Goal: Information Seeking & Learning: Learn about a topic

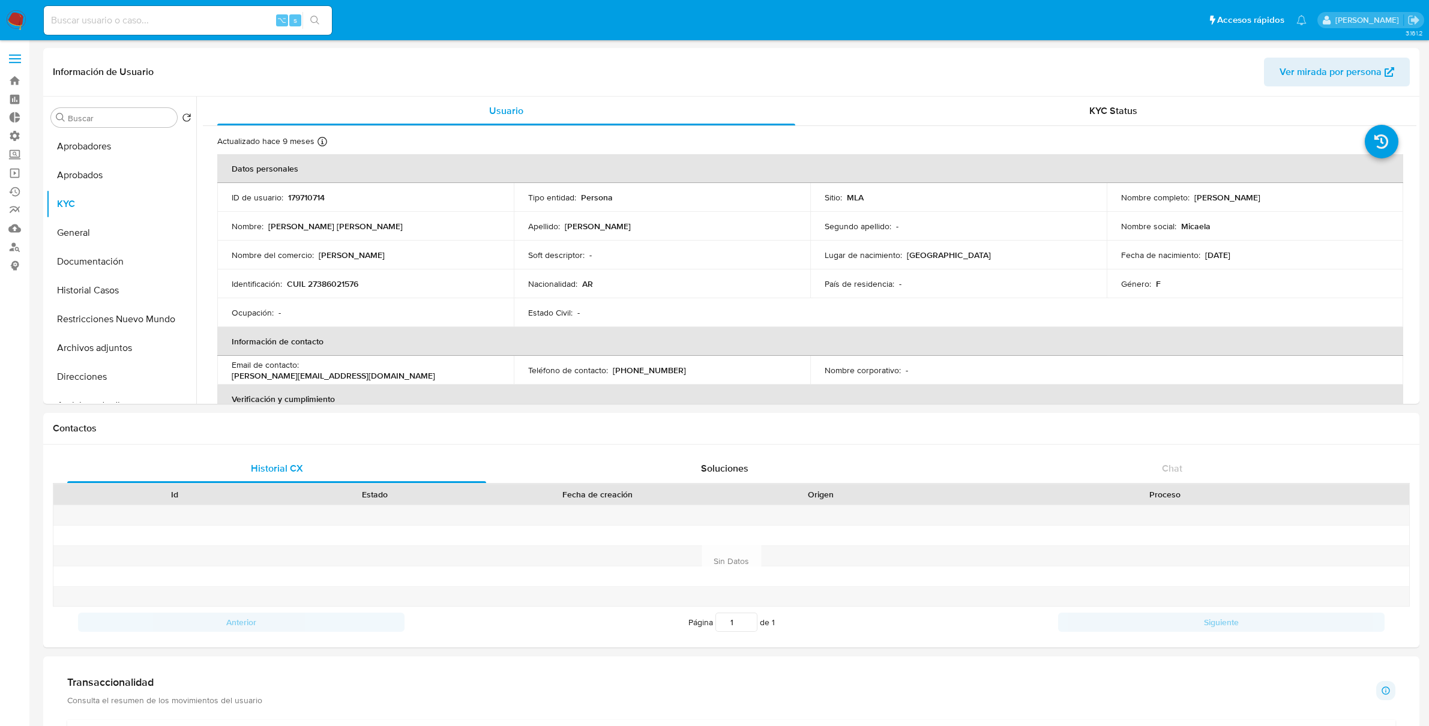
select select "10"
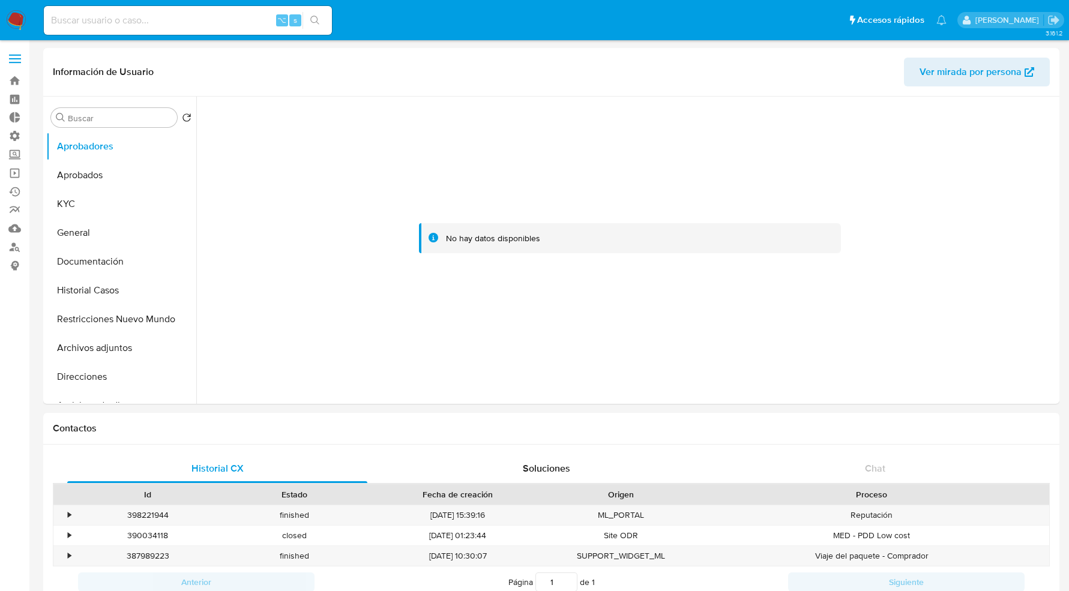
select select "10"
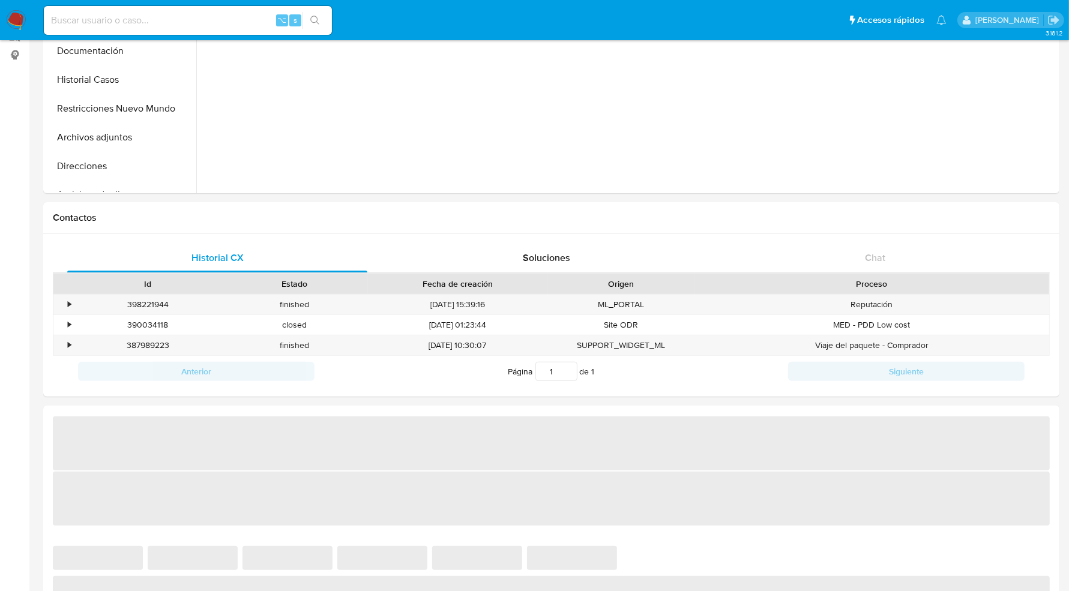
select select "10"
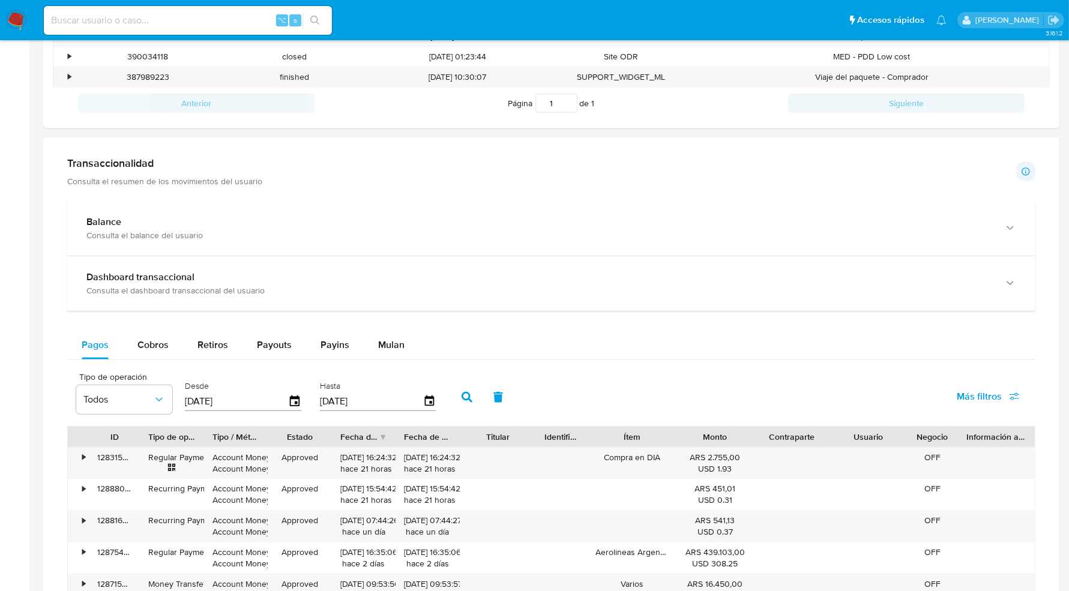
scroll to position [478, 0]
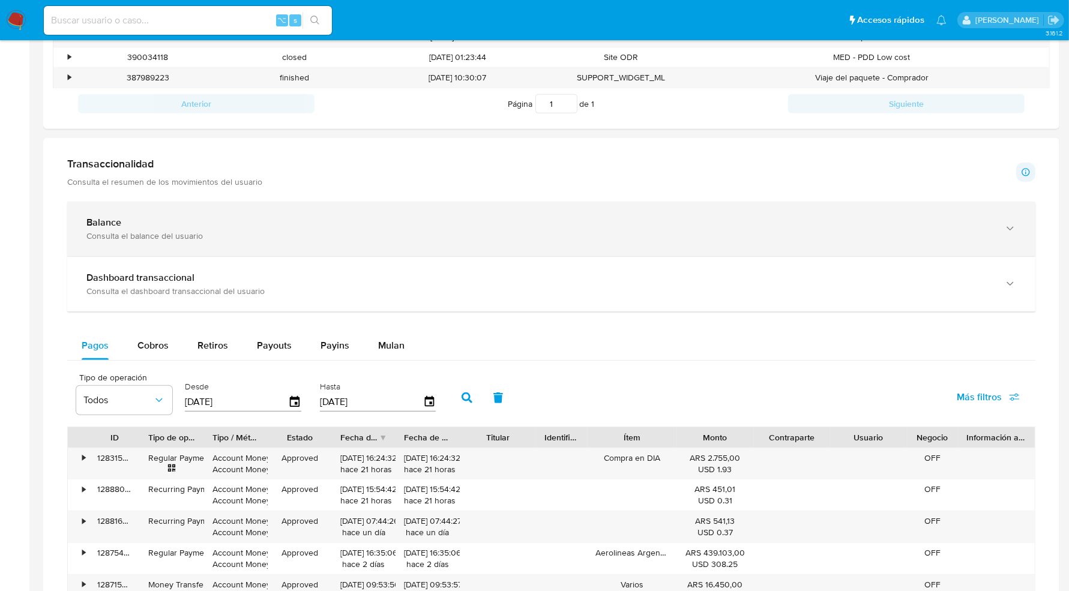
click at [197, 217] on div "Balance" at bounding box center [539, 223] width 906 height 12
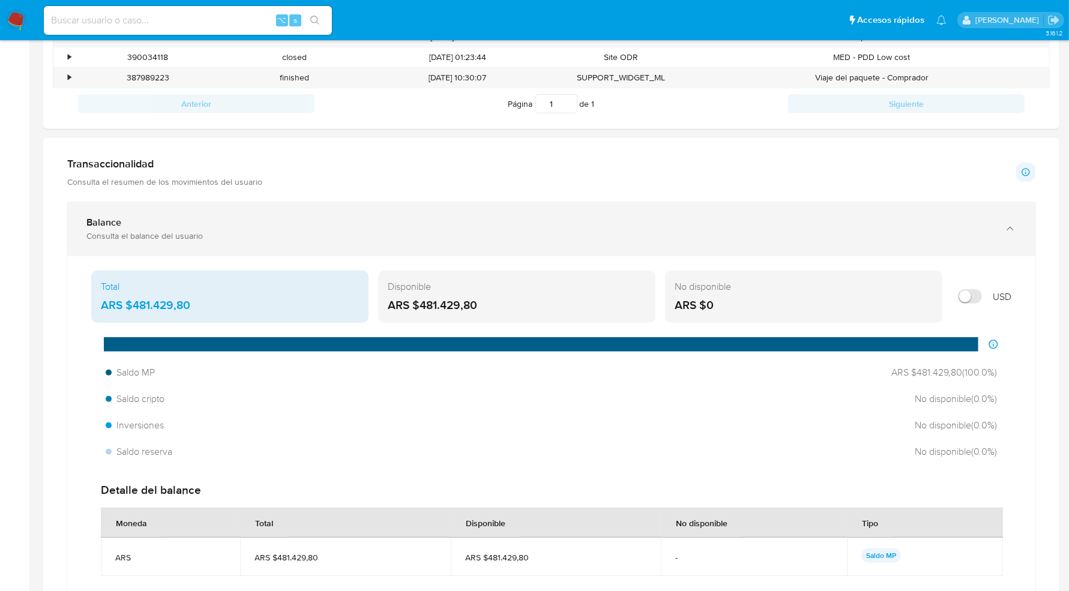
click at [617, 247] on div "Balance Consulta el balance del usuario" at bounding box center [551, 229] width 968 height 55
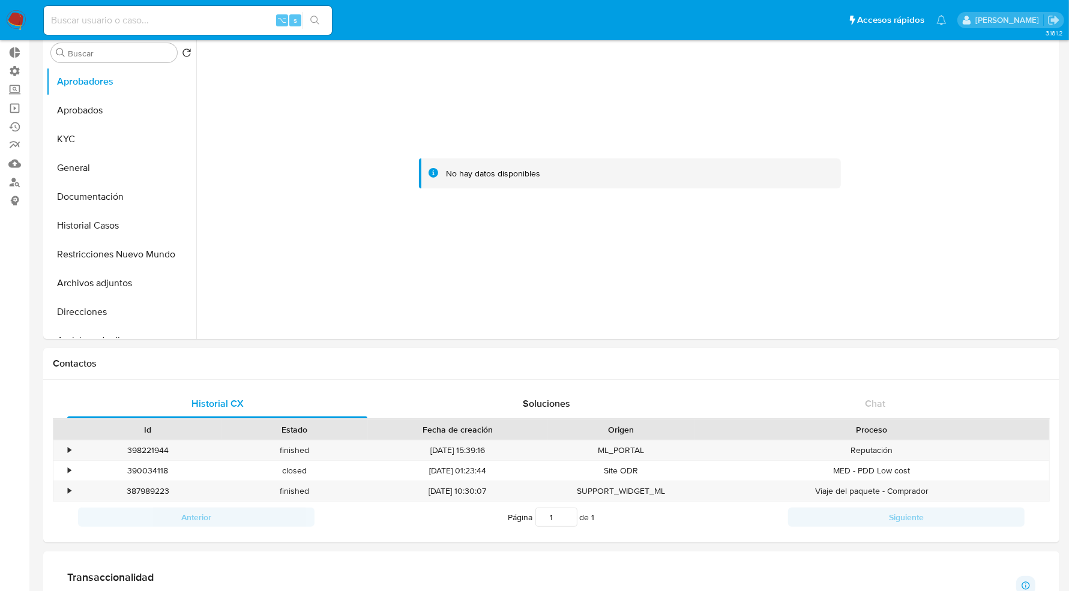
scroll to position [62, 0]
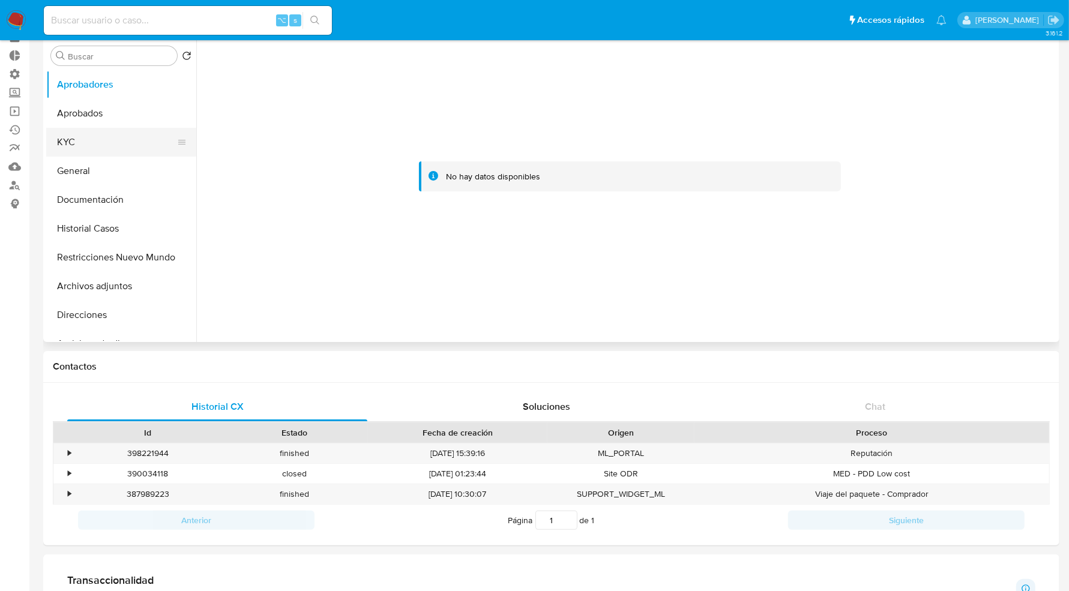
click at [80, 150] on button "KYC" at bounding box center [116, 142] width 140 height 29
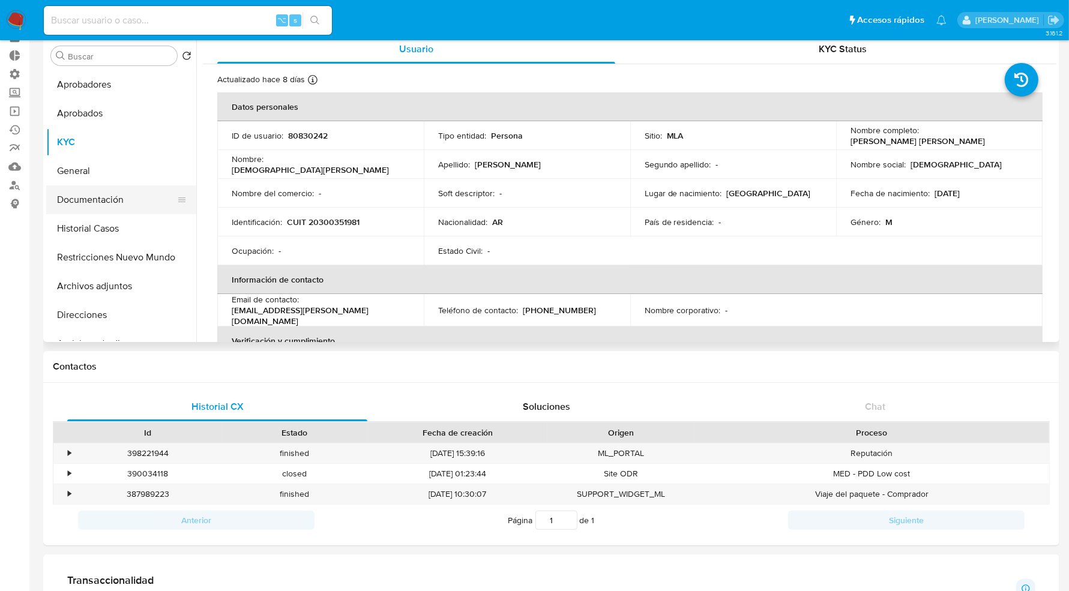
click at [97, 199] on button "Documentación" at bounding box center [116, 199] width 140 height 29
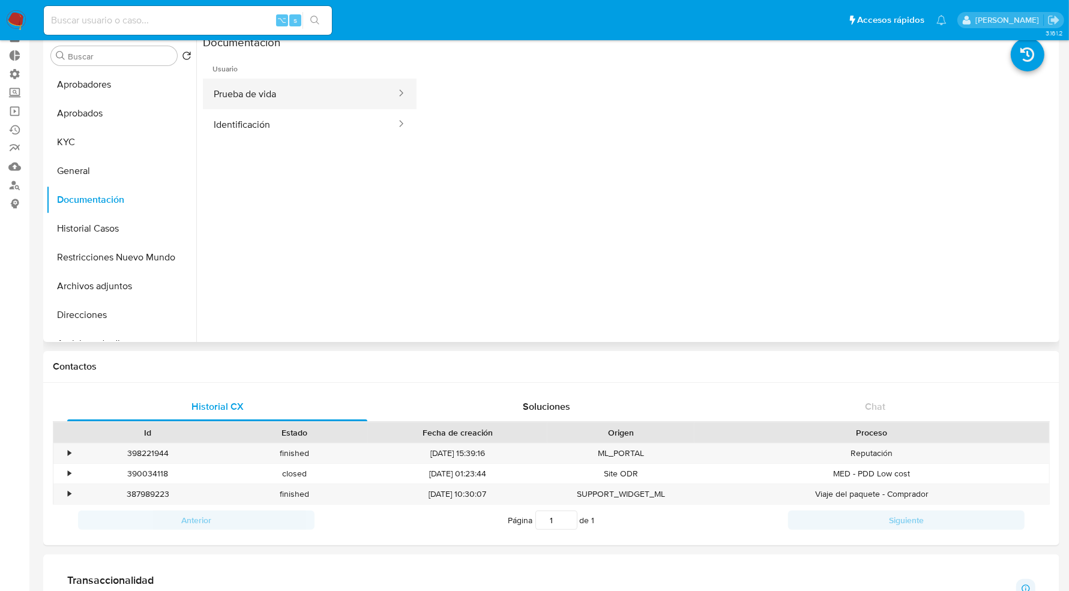
click at [334, 104] on button "Prueba de vida" at bounding box center [300, 94] width 194 height 31
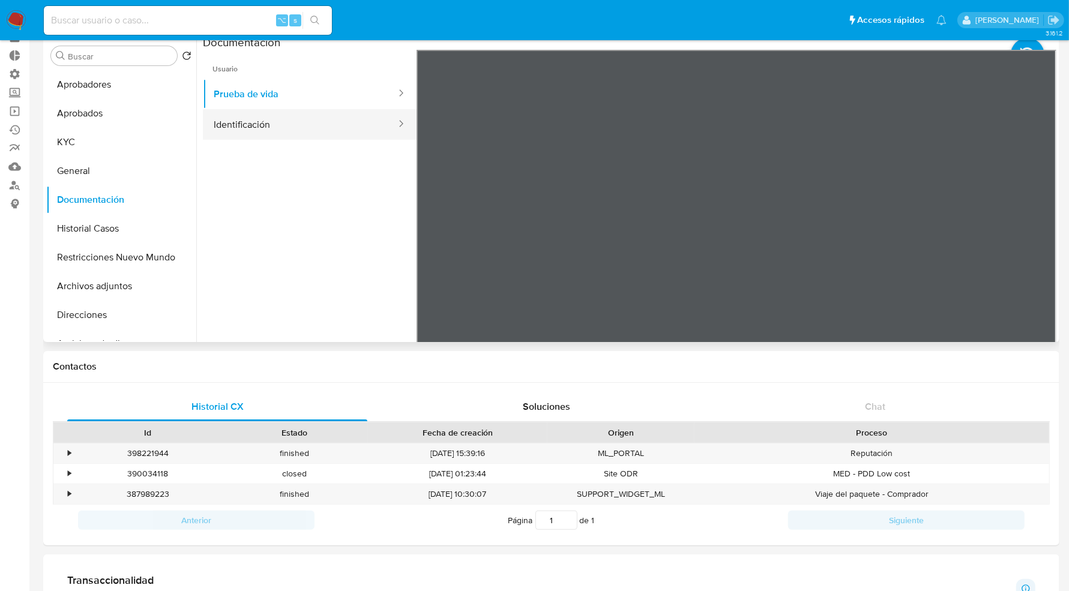
click at [318, 130] on button "Identificación" at bounding box center [300, 124] width 194 height 31
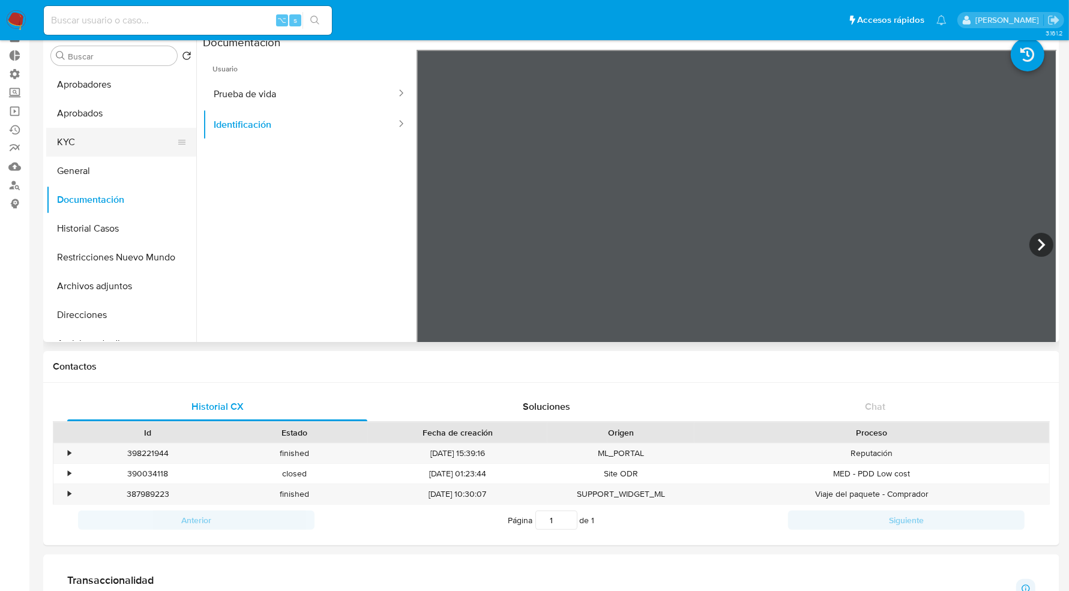
click at [104, 147] on button "KYC" at bounding box center [116, 142] width 140 height 29
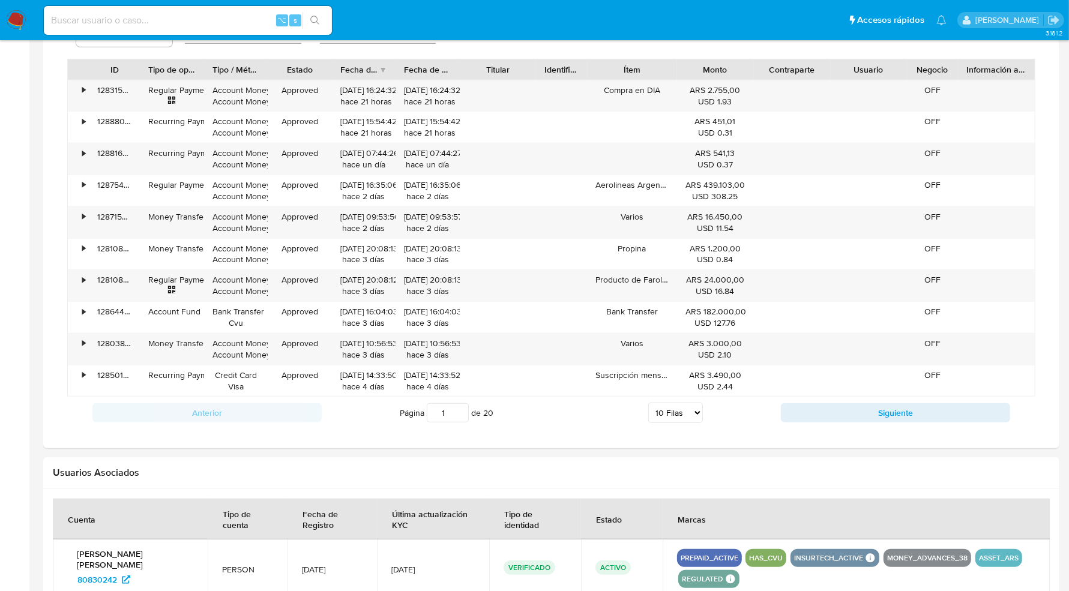
scroll to position [993, 0]
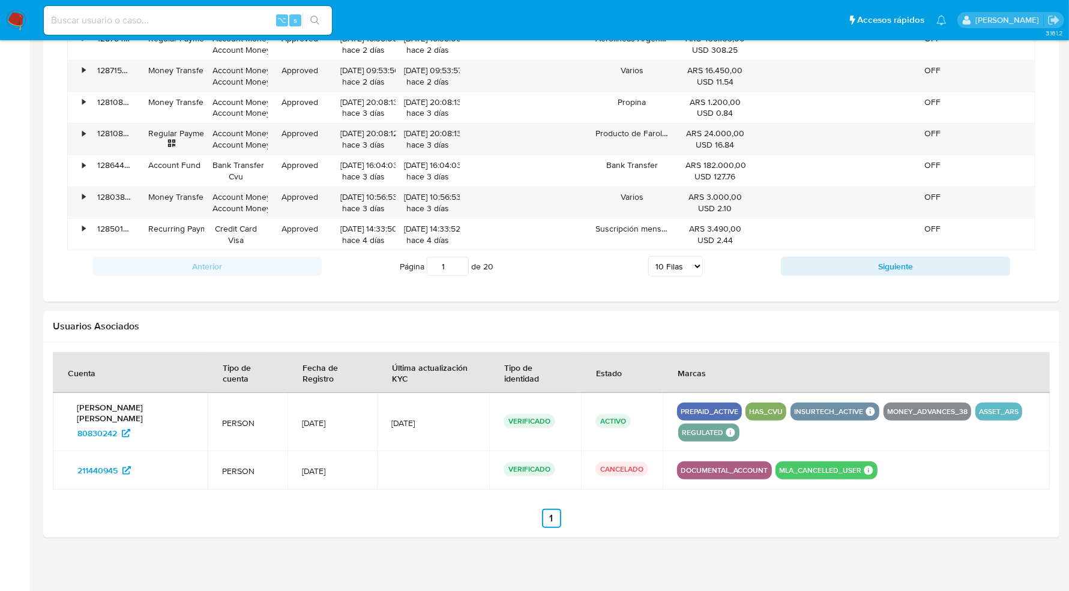
drag, startPoint x: 976, startPoint y: 408, endPoint x: 1005, endPoint y: 418, distance: 31.3
click at [979, 409] on button "ASSET_ARS" at bounding box center [999, 411] width 40 height 5
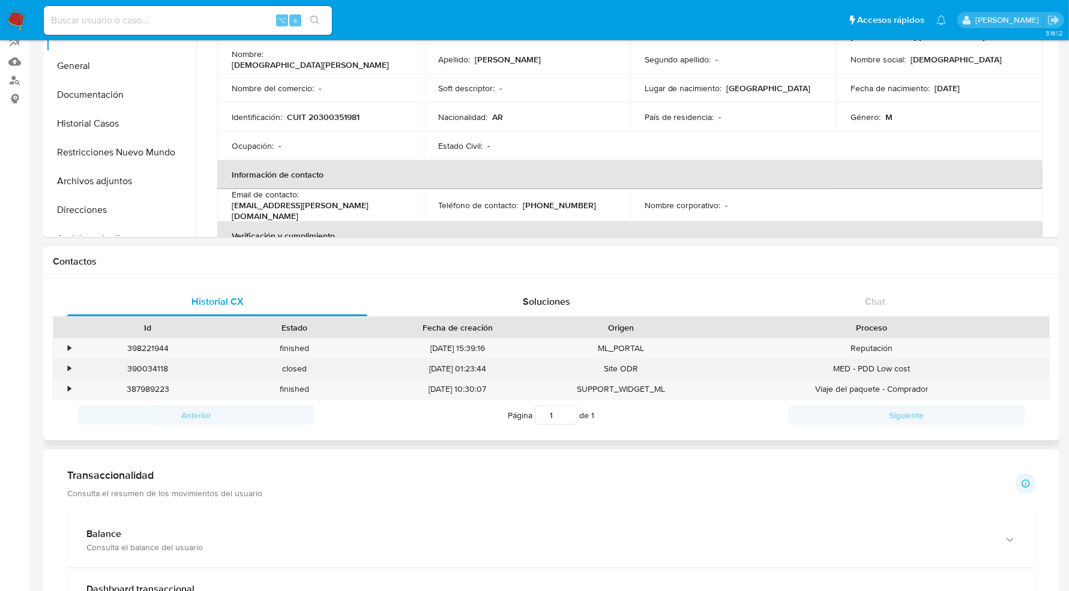
scroll to position [0, 0]
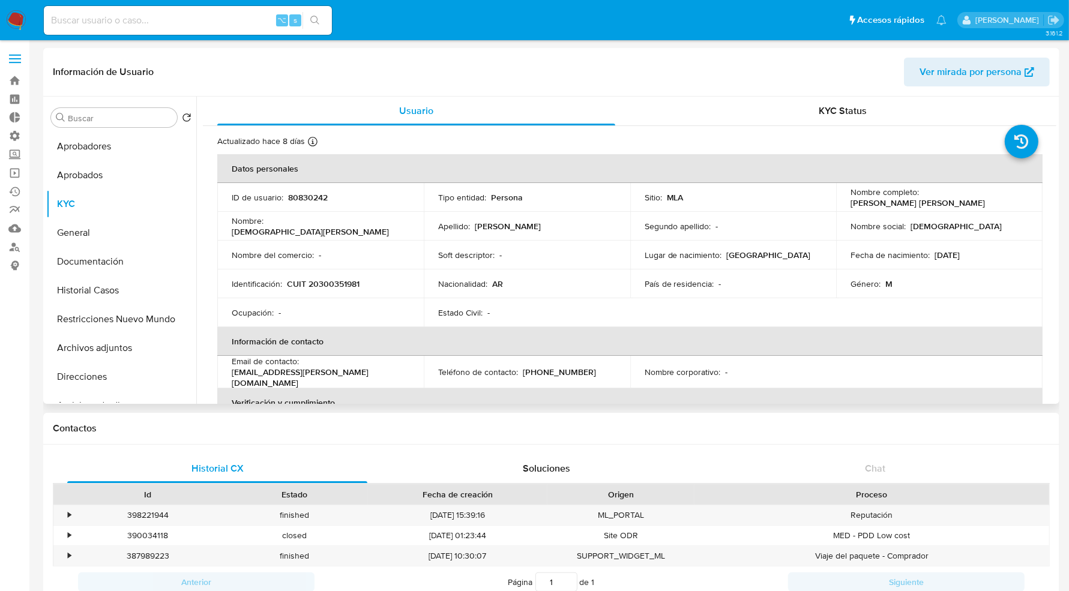
click at [1004, 67] on span "Ver mirada por persona" at bounding box center [971, 72] width 102 height 29
click at [70, 514] on div "•" at bounding box center [69, 515] width 3 height 11
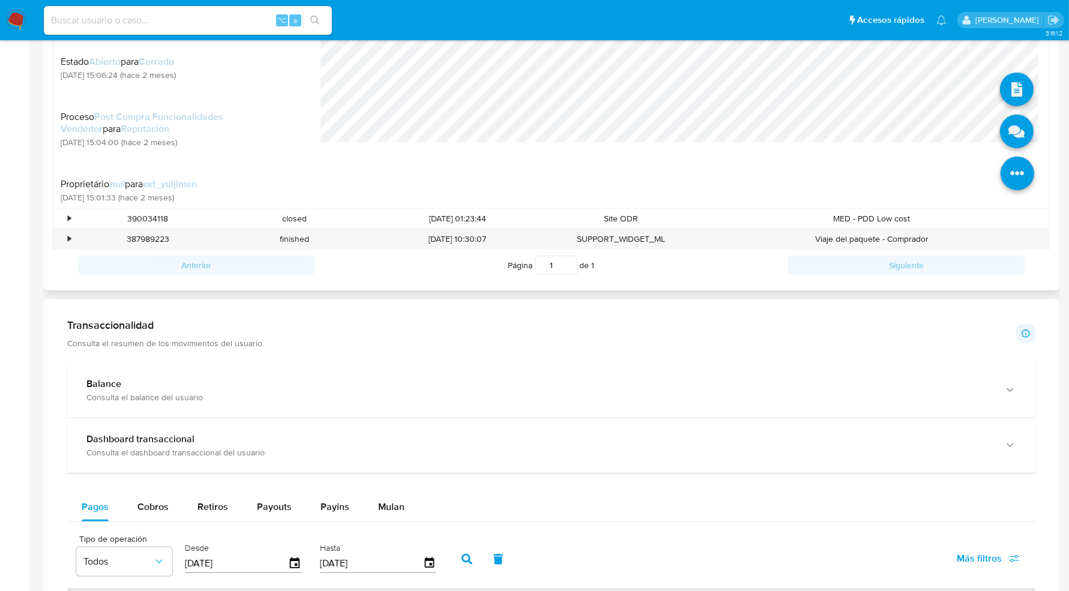
scroll to position [56, 0]
click at [1000, 143] on icon at bounding box center [1017, 132] width 34 height 34
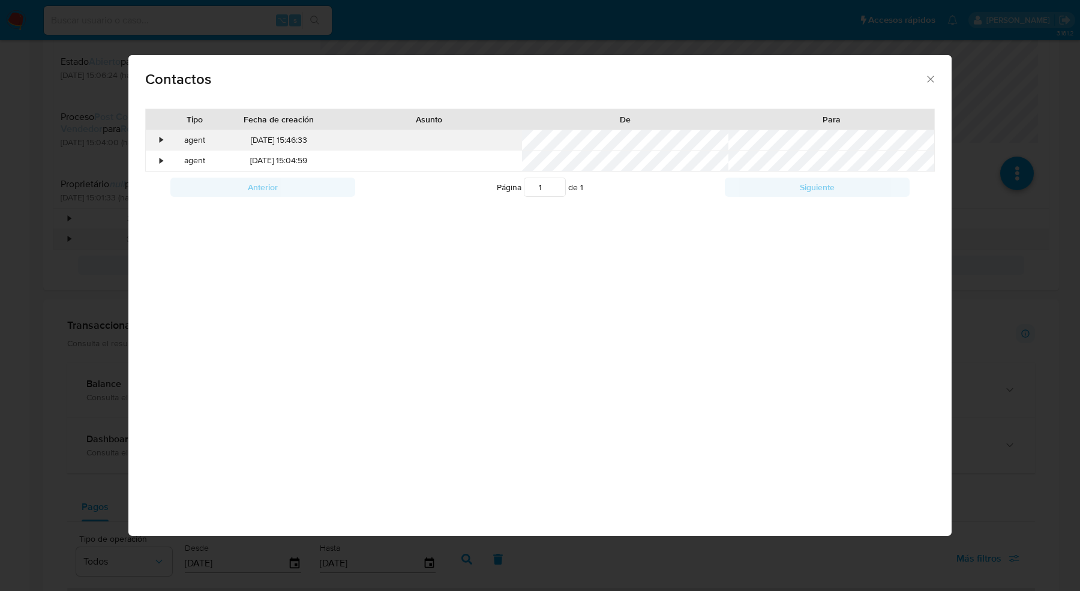
click at [160, 137] on div "•" at bounding box center [161, 140] width 3 height 12
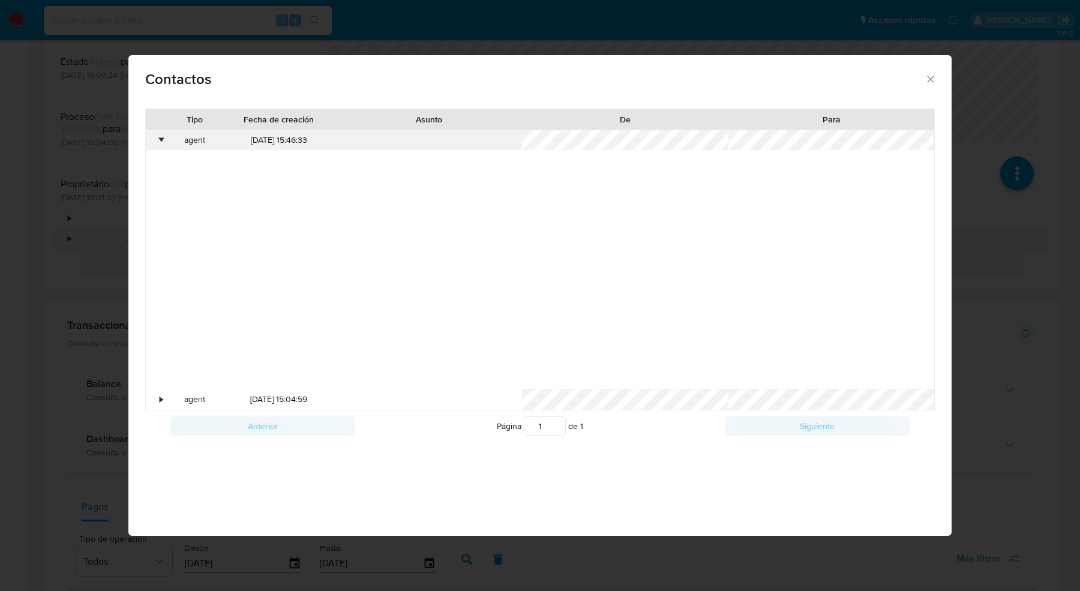
click at [160, 136] on div "•" at bounding box center [161, 140] width 3 height 12
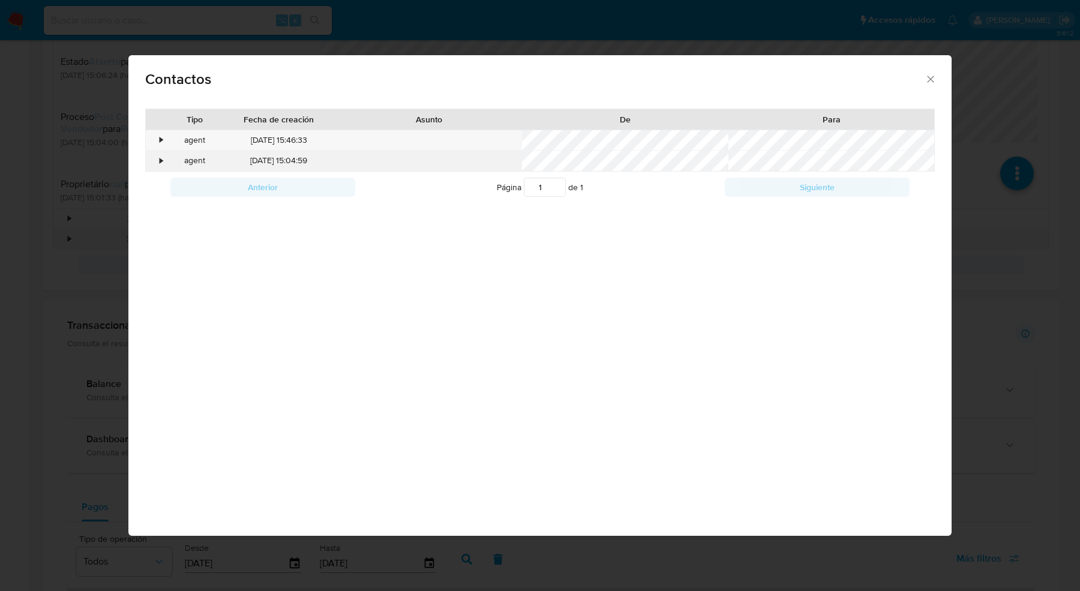
click at [157, 161] on div "•" at bounding box center [156, 161] width 21 height 20
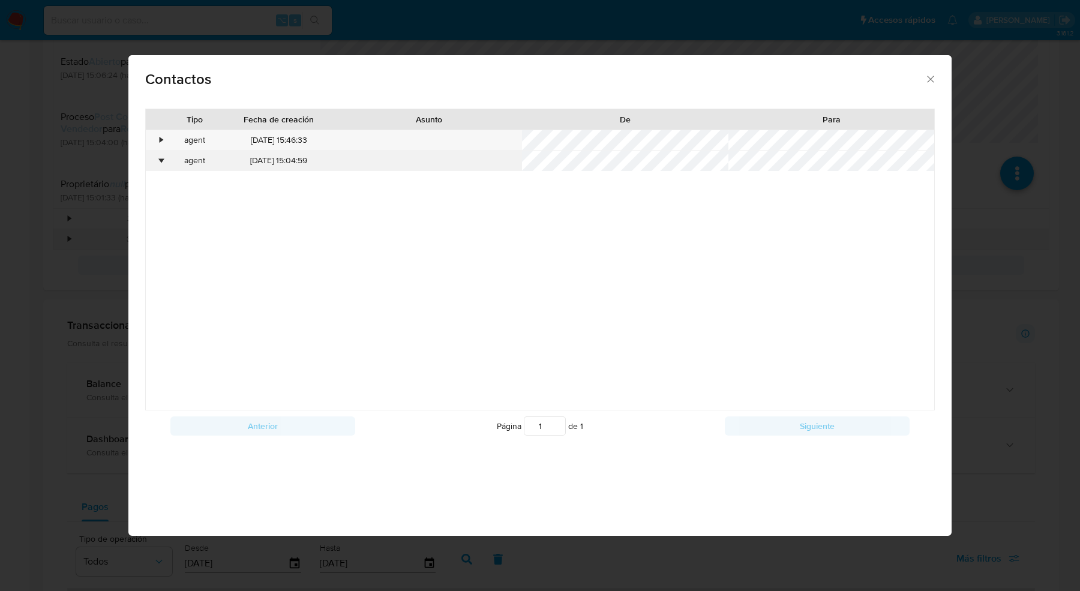
click at [157, 161] on div "•" at bounding box center [156, 161] width 21 height 20
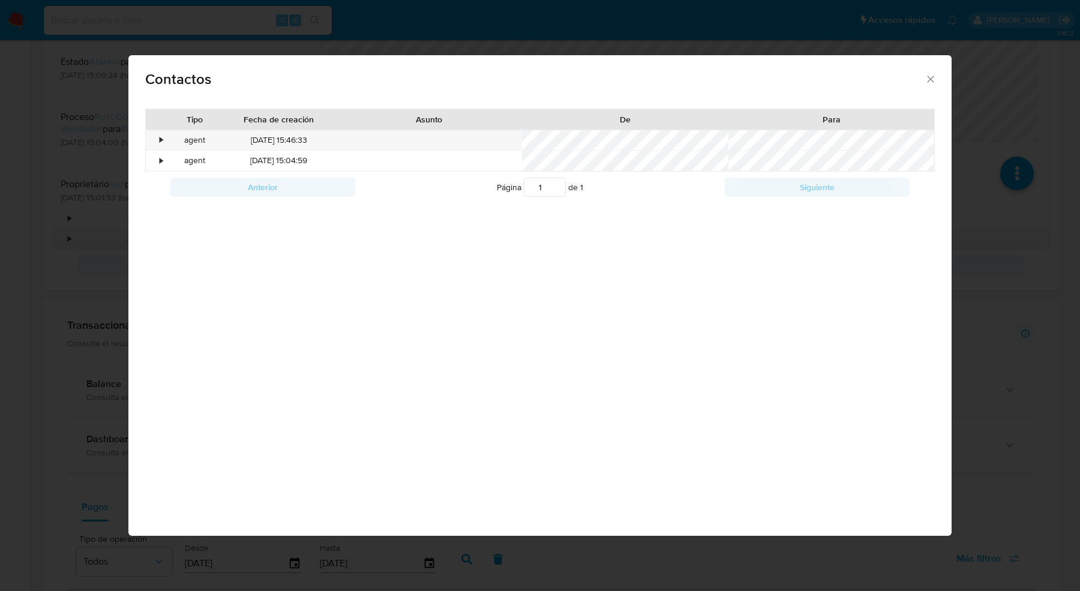
click at [934, 80] on icon "close" at bounding box center [931, 79] width 12 height 12
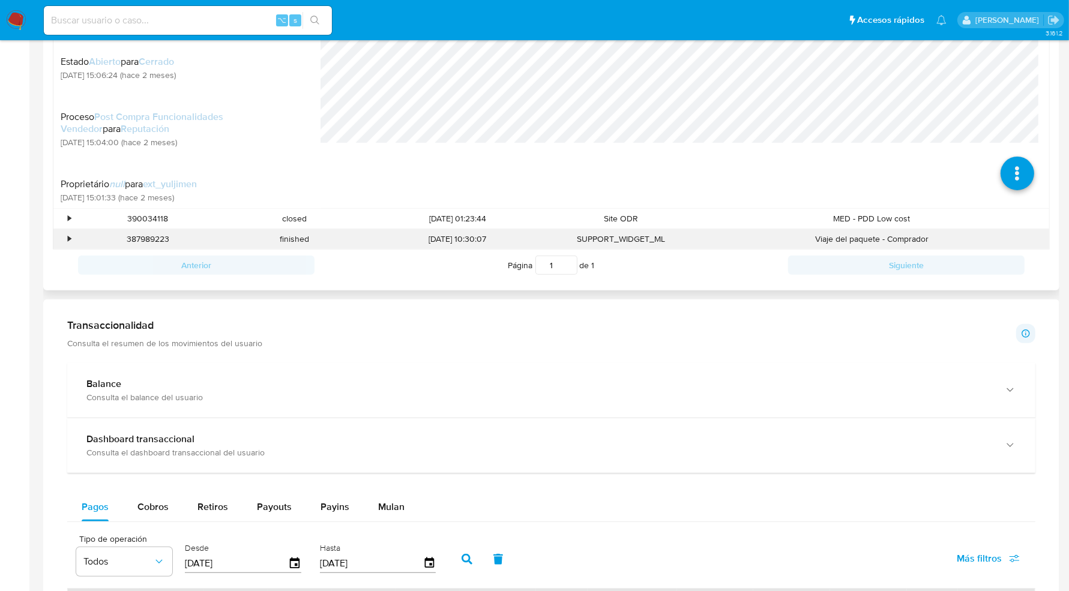
click at [60, 238] on div "•" at bounding box center [63, 239] width 21 height 20
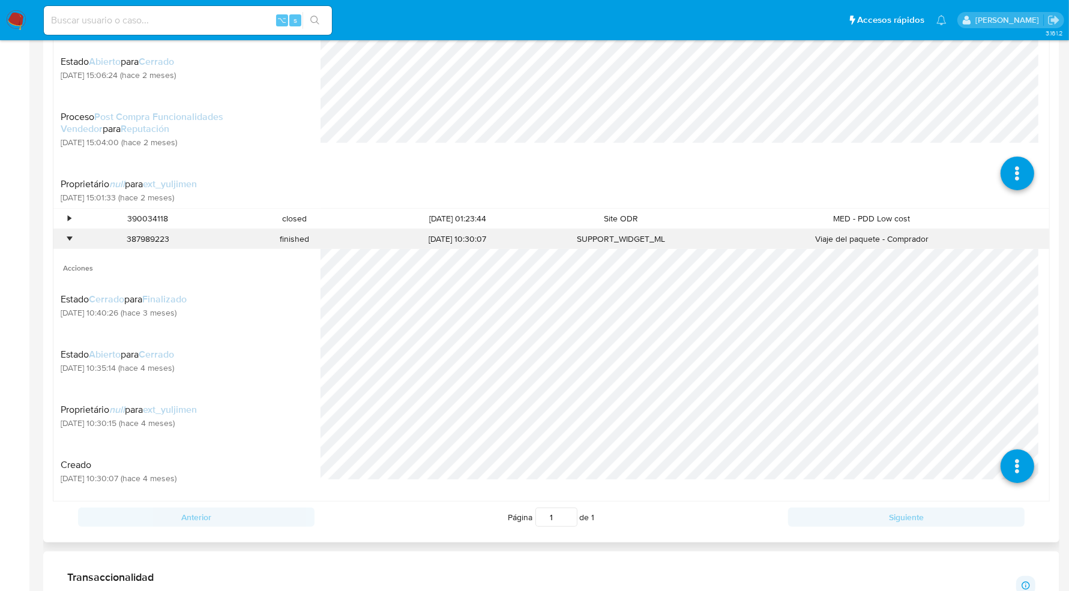
click at [60, 238] on div "•" at bounding box center [63, 239] width 21 height 20
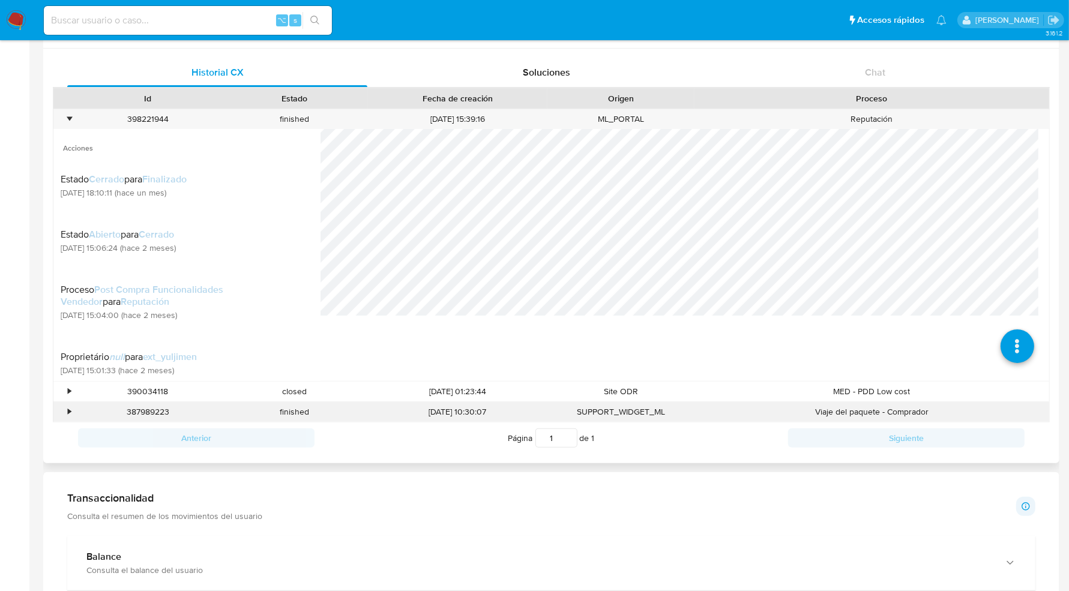
scroll to position [394, 0]
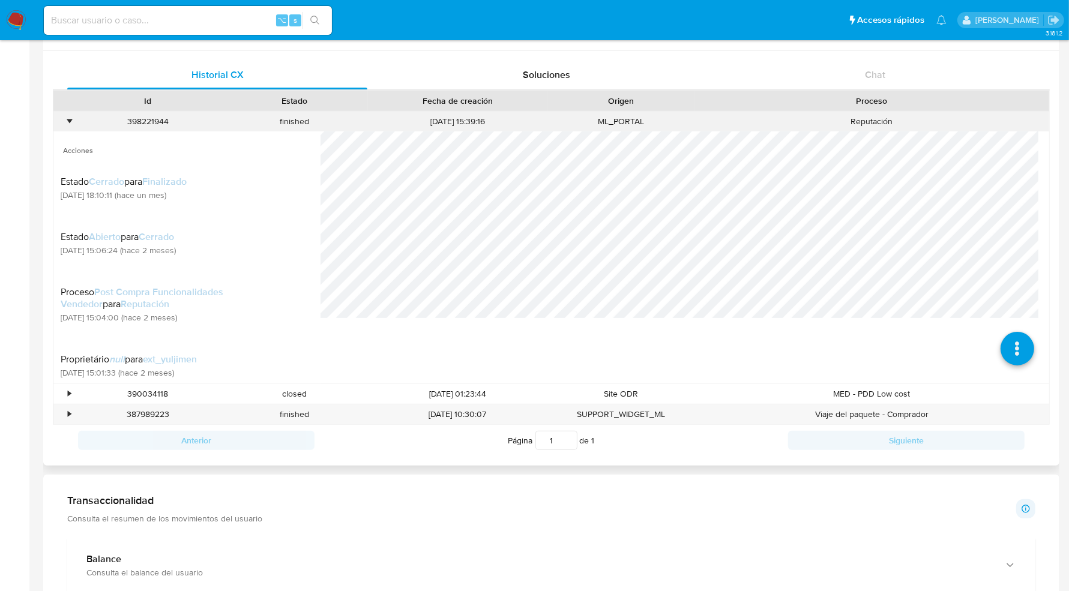
click at [67, 125] on div "•" at bounding box center [63, 122] width 21 height 20
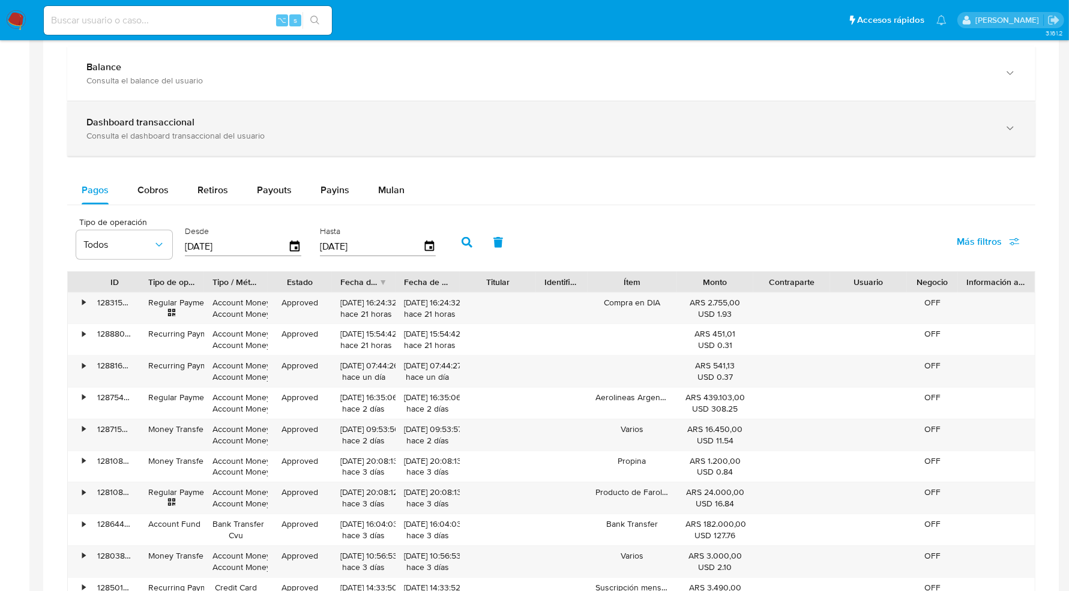
scroll to position [634, 0]
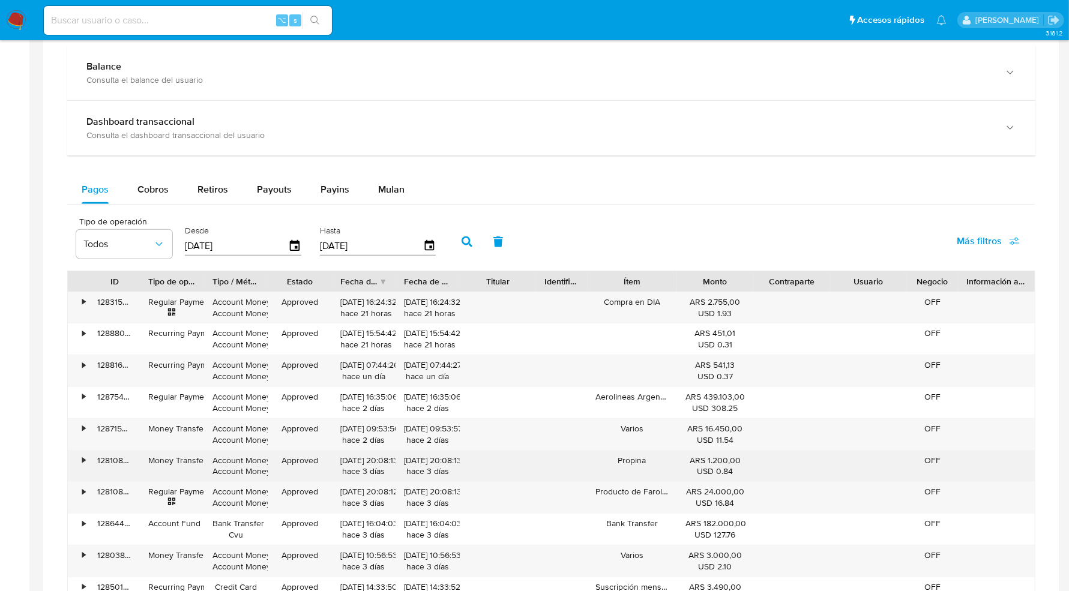
click at [84, 456] on div "•" at bounding box center [83, 460] width 3 height 11
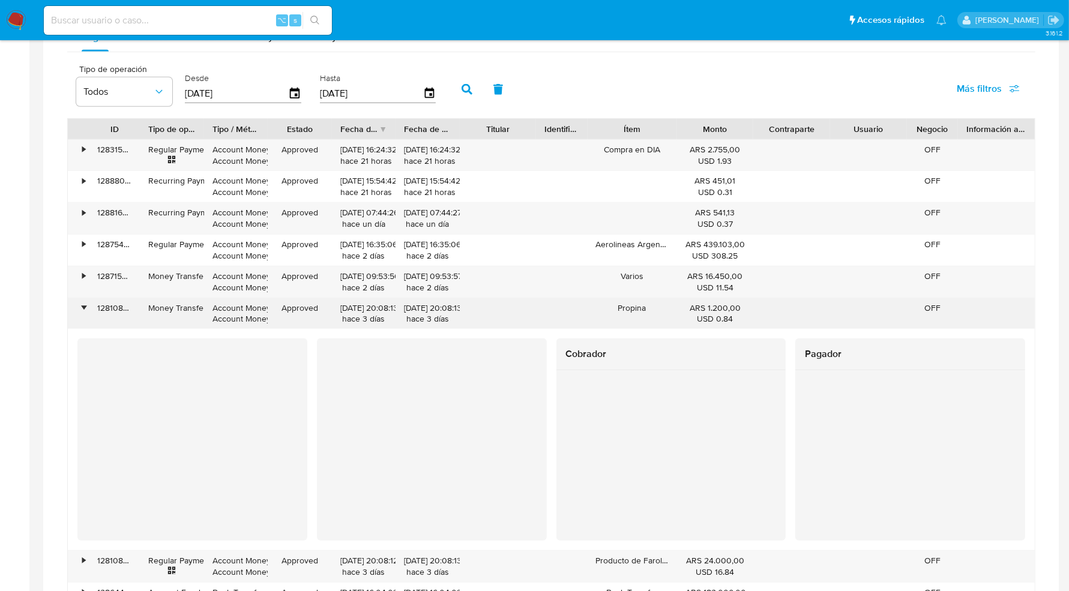
scroll to position [824, 0]
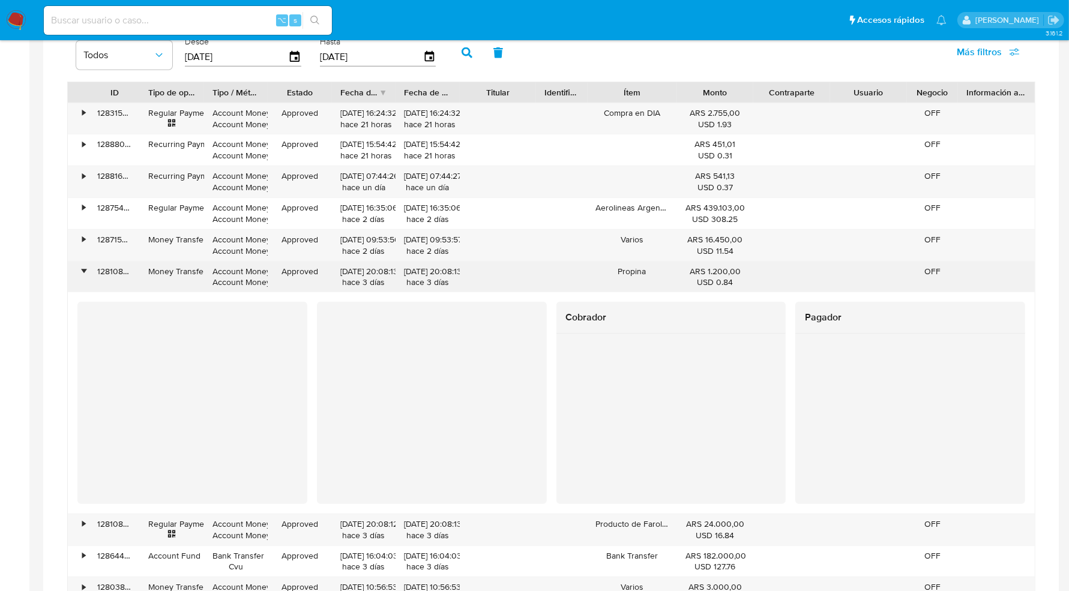
click at [82, 268] on div "•" at bounding box center [83, 271] width 3 height 11
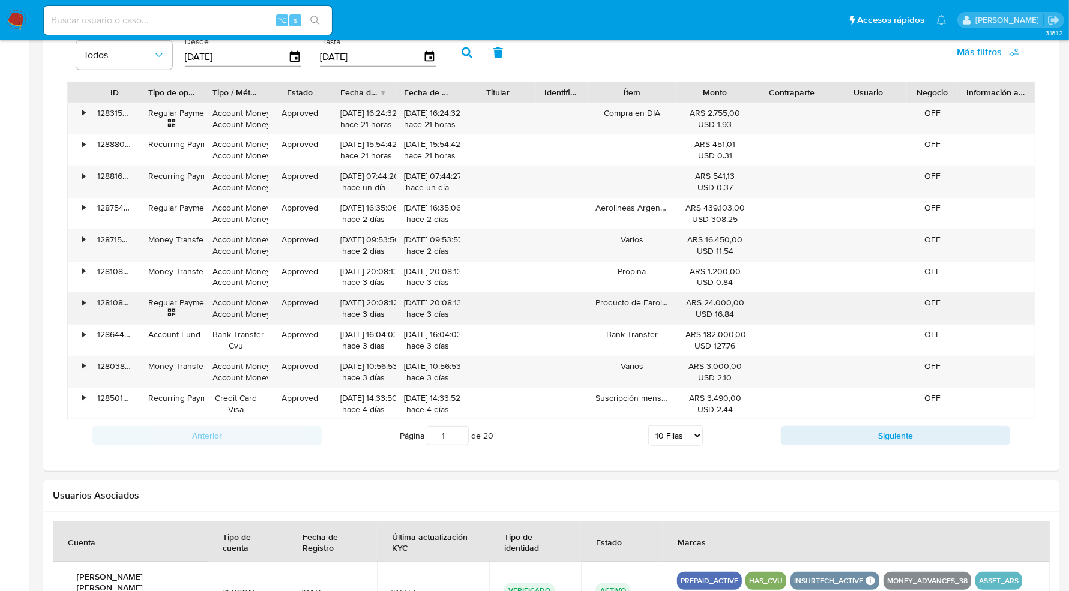
click at [83, 299] on div "•" at bounding box center [83, 302] width 3 height 11
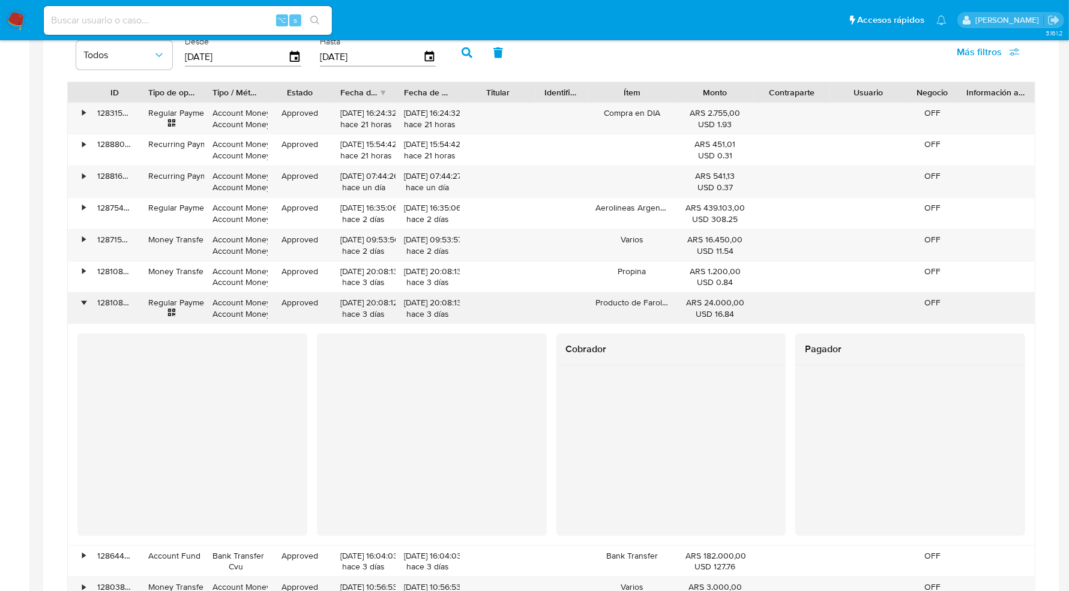
click at [83, 299] on div "•" at bounding box center [83, 302] width 3 height 11
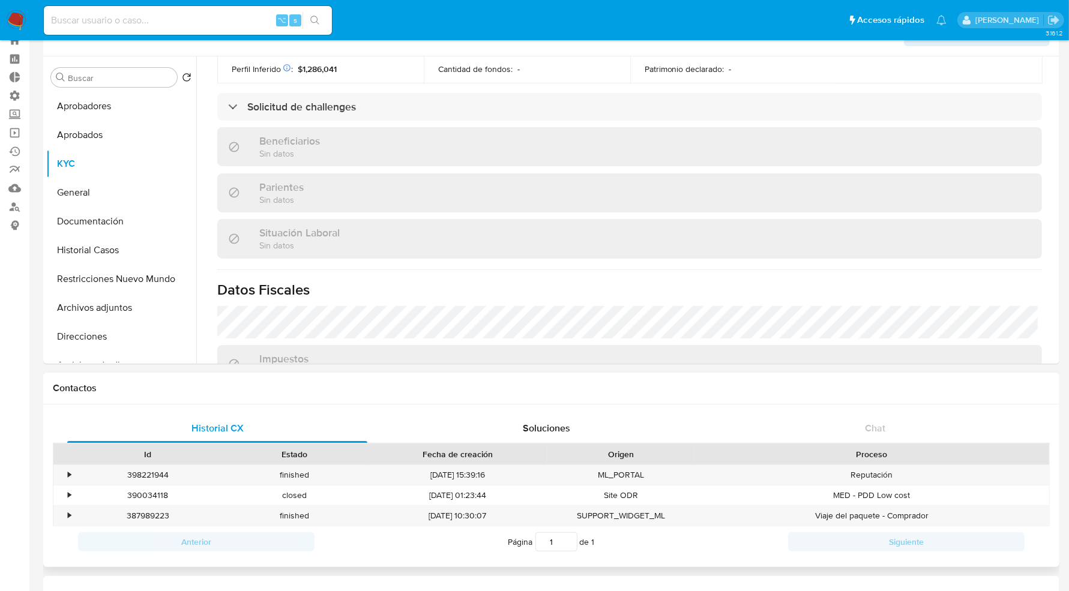
scroll to position [0, 0]
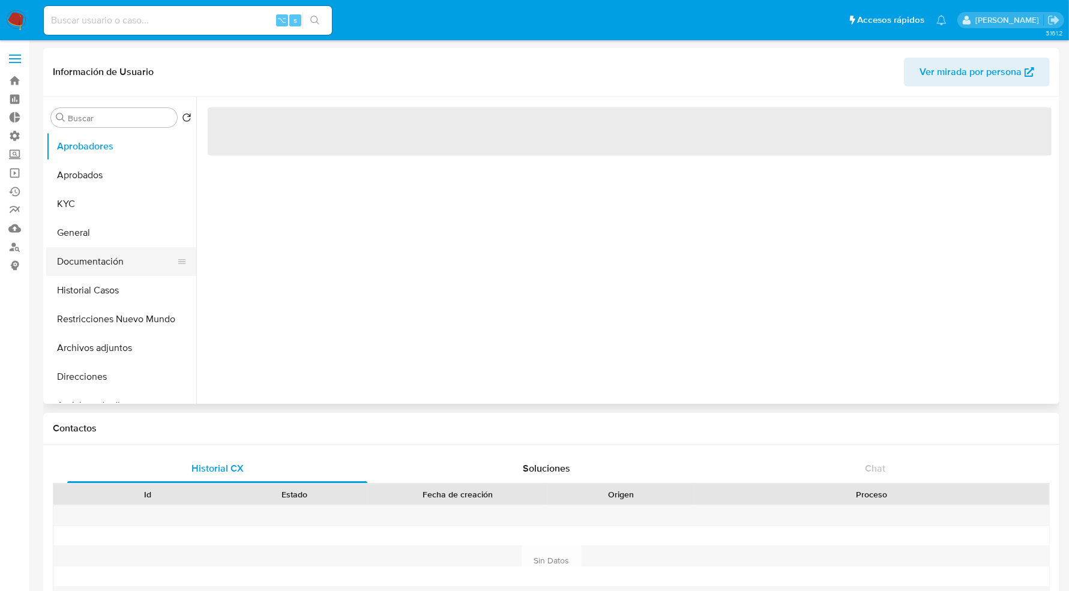
click at [87, 262] on button "Documentación" at bounding box center [116, 261] width 140 height 29
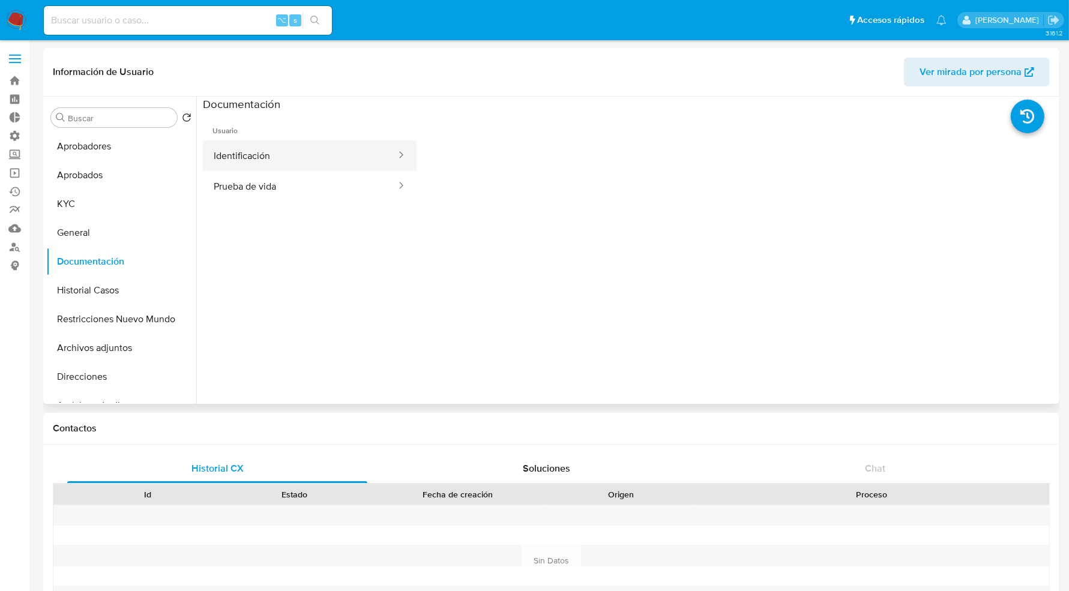
select select "10"
click at [292, 157] on button "Identificación" at bounding box center [300, 155] width 194 height 31
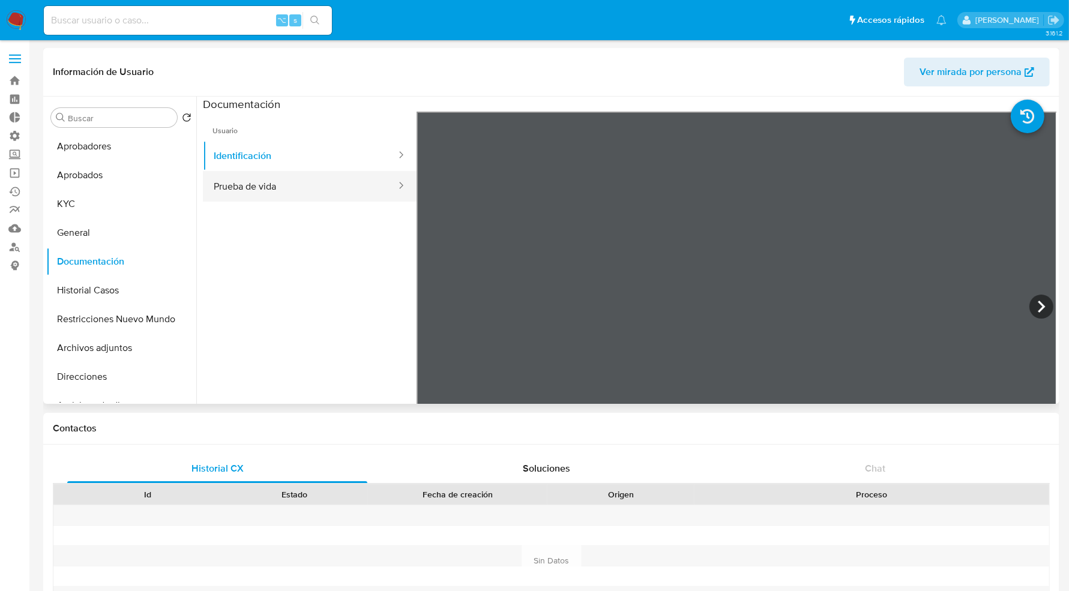
click at [282, 191] on button "Prueba de vida" at bounding box center [300, 186] width 194 height 31
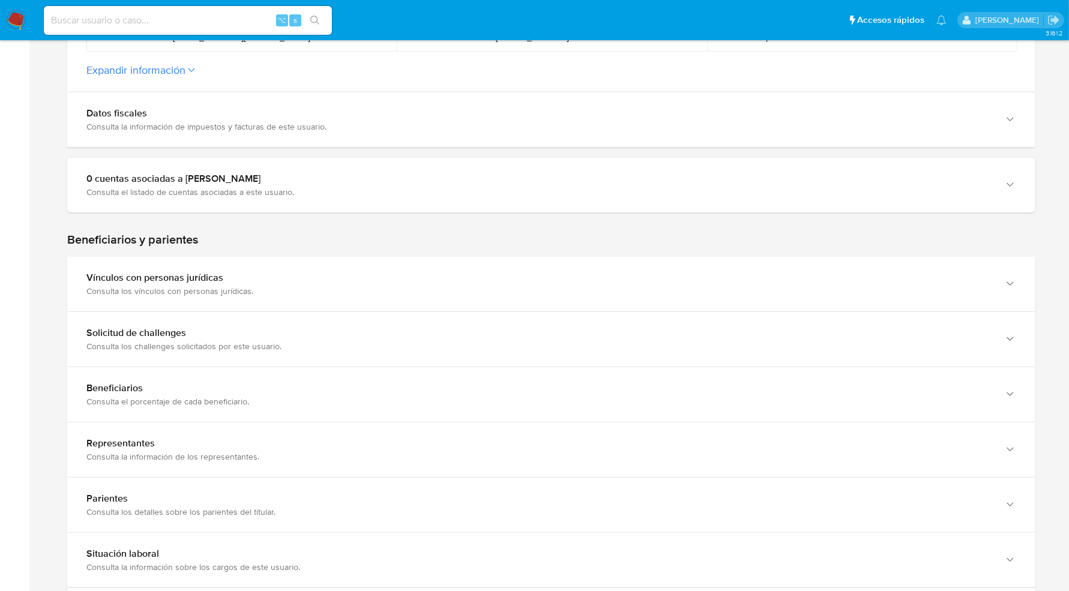
scroll to position [497, 0]
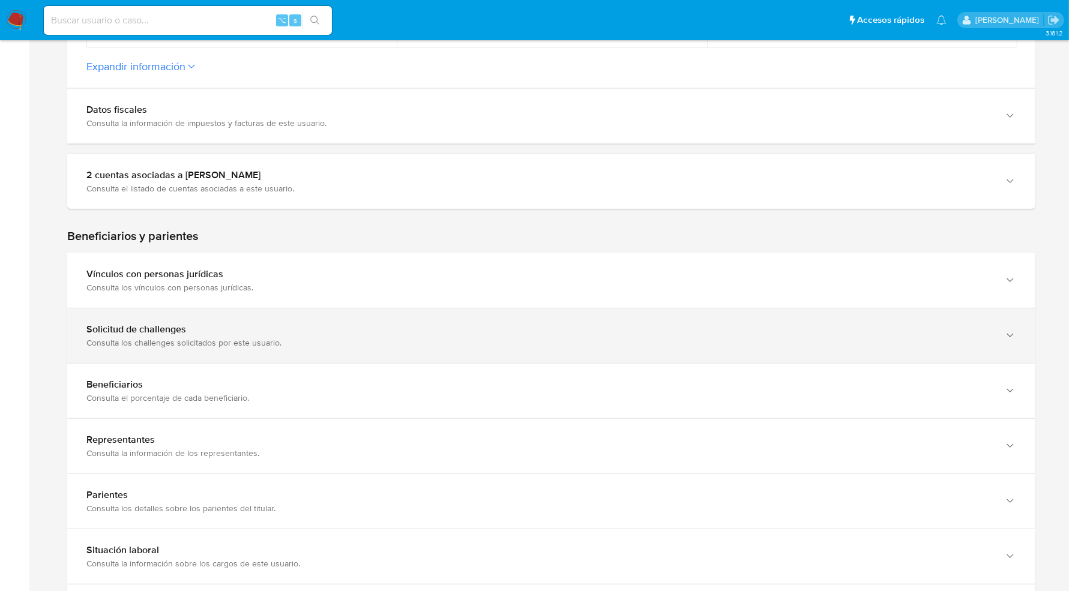
click at [278, 351] on div "Solicitud de challenges Consulta los challenges solicitados por este usuario." at bounding box center [551, 336] width 968 height 55
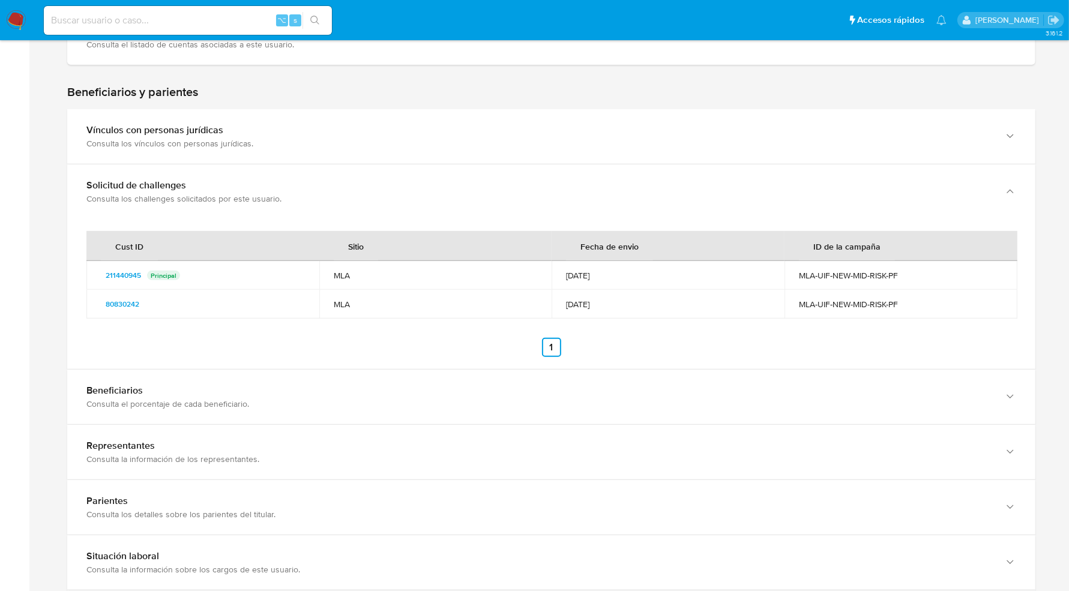
scroll to position [688, 0]
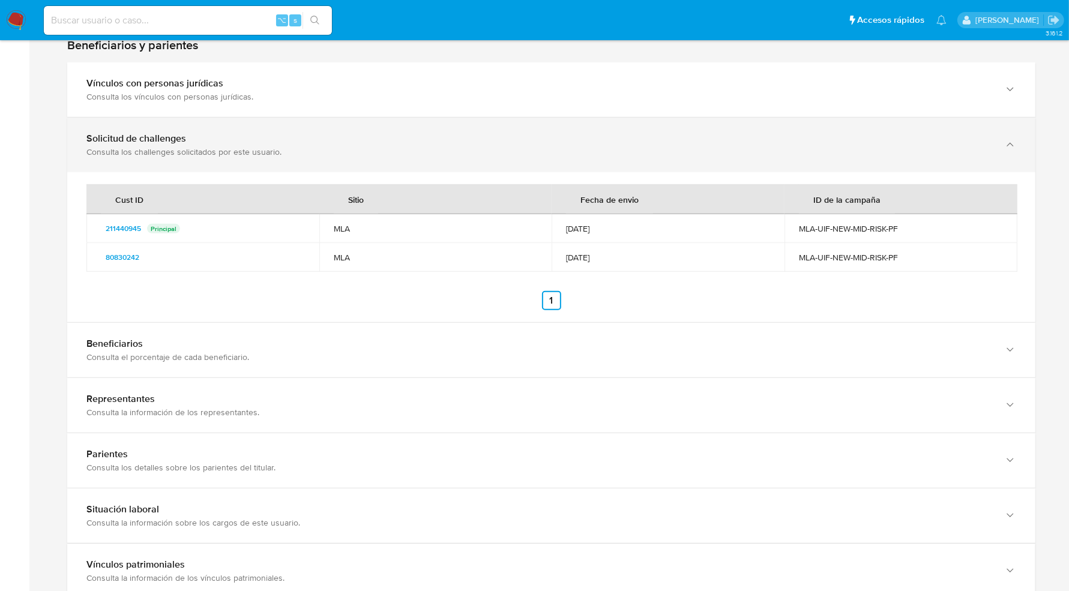
click at [138, 153] on div "Consulta los challenges solicitados por este usuario." at bounding box center [539, 151] width 906 height 11
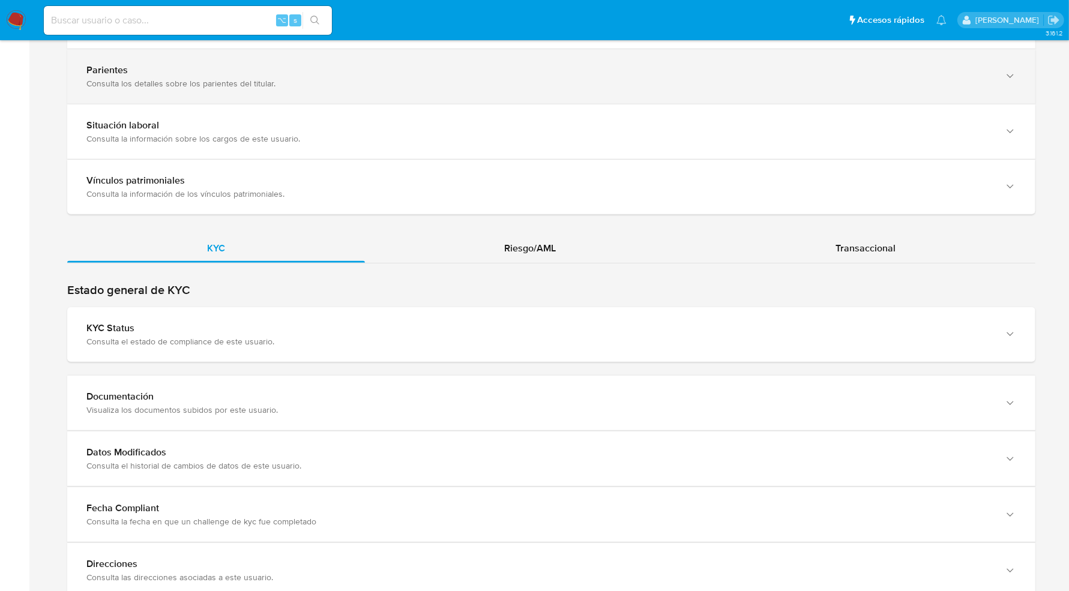
scroll to position [925, 0]
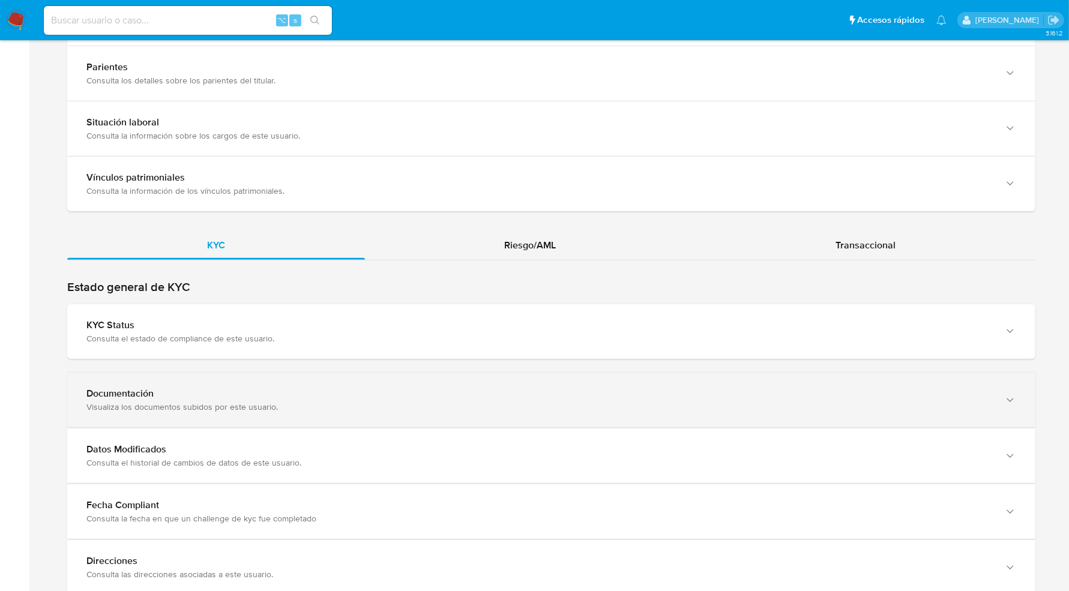
click at [218, 389] on div "Documentación" at bounding box center [539, 394] width 906 height 12
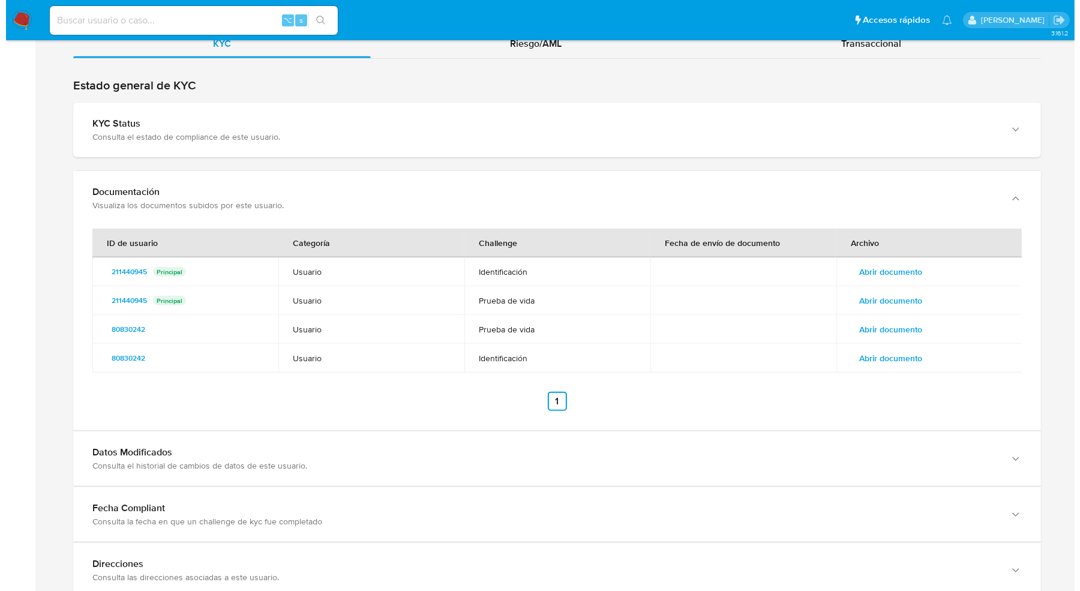
scroll to position [1128, 0]
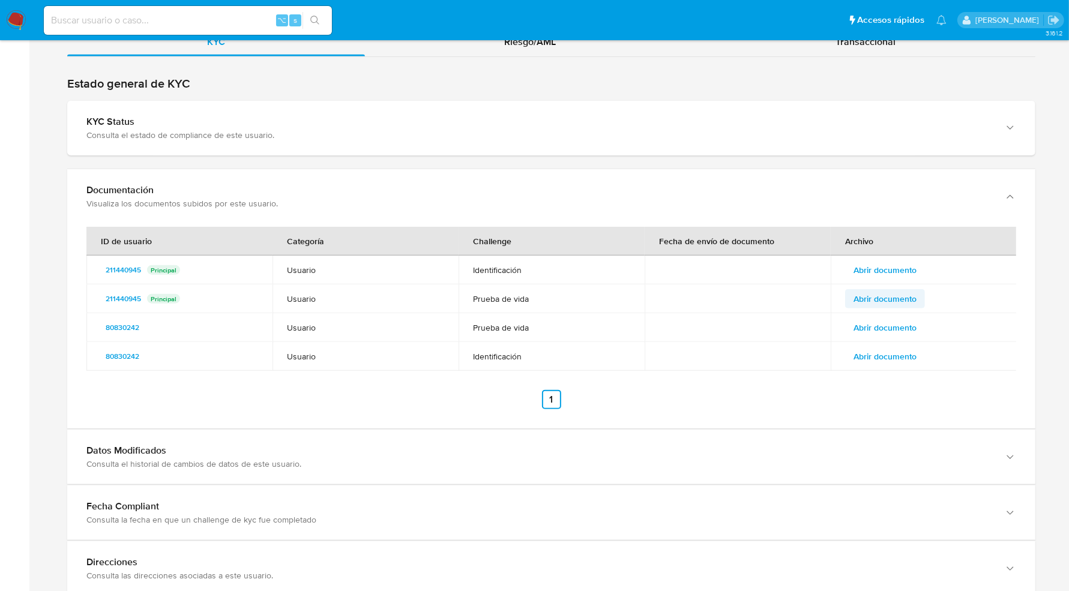
click at [896, 297] on span "Abrir documento" at bounding box center [885, 299] width 63 height 17
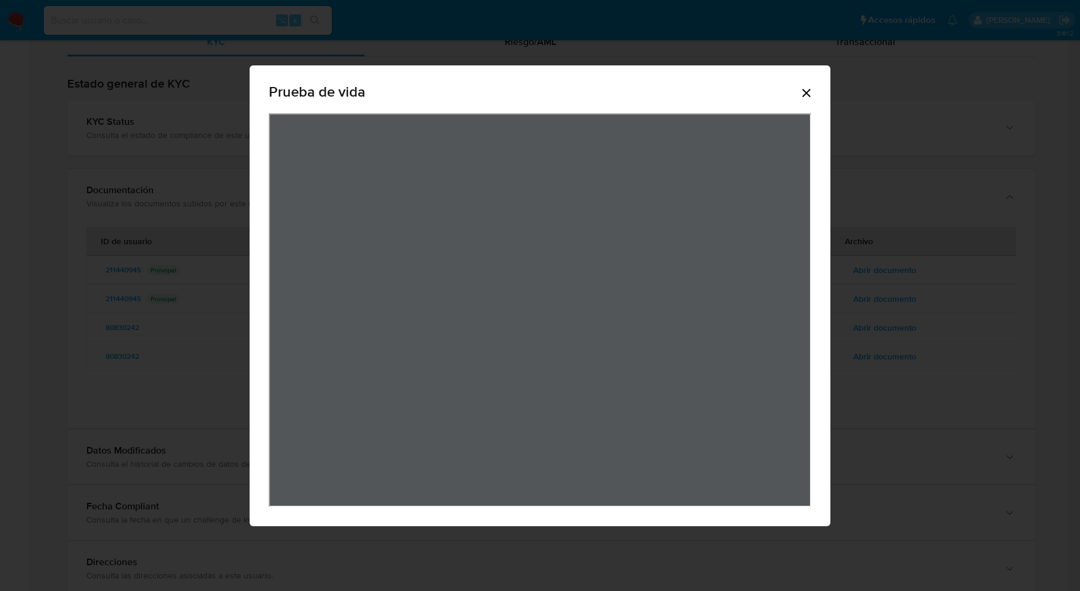
scroll to position [0, 0]
click at [811, 94] on icon "Cerrar" at bounding box center [807, 93] width 8 height 8
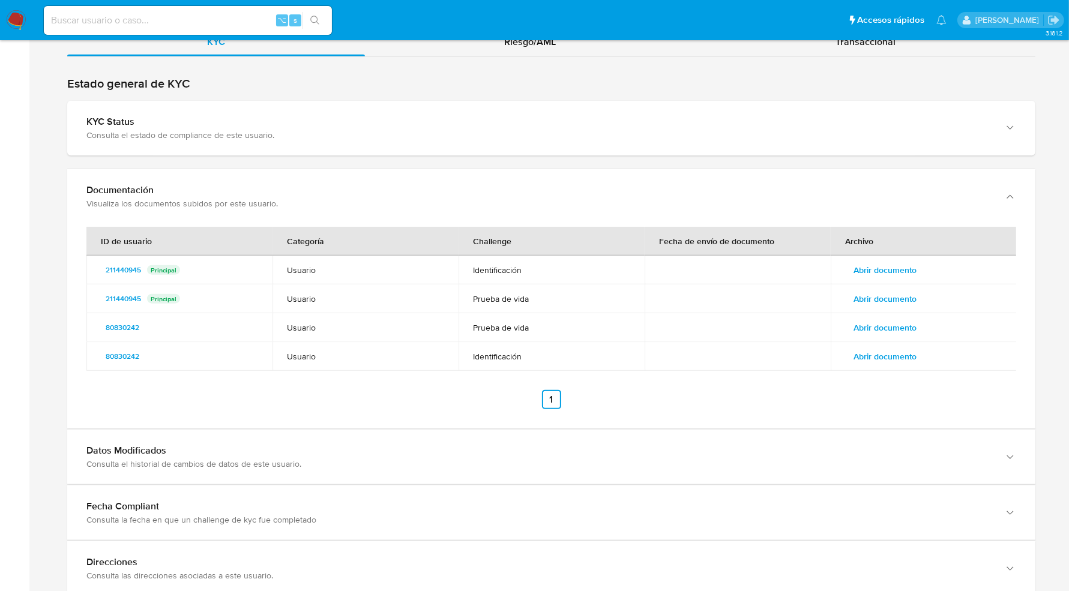
click at [890, 323] on span "Abrir documento" at bounding box center [885, 327] width 63 height 17
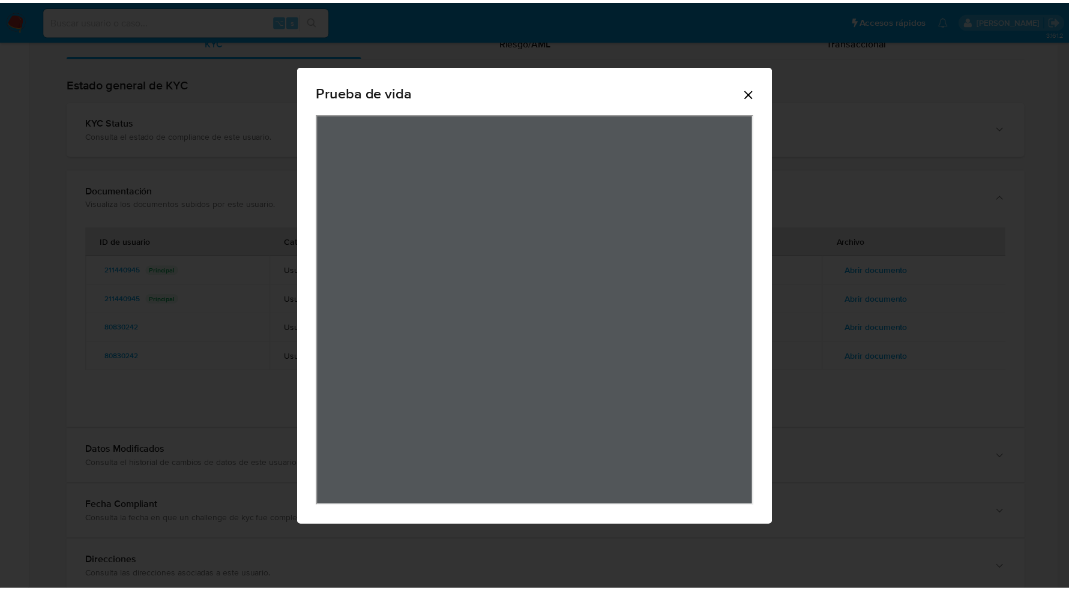
scroll to position [37, 0]
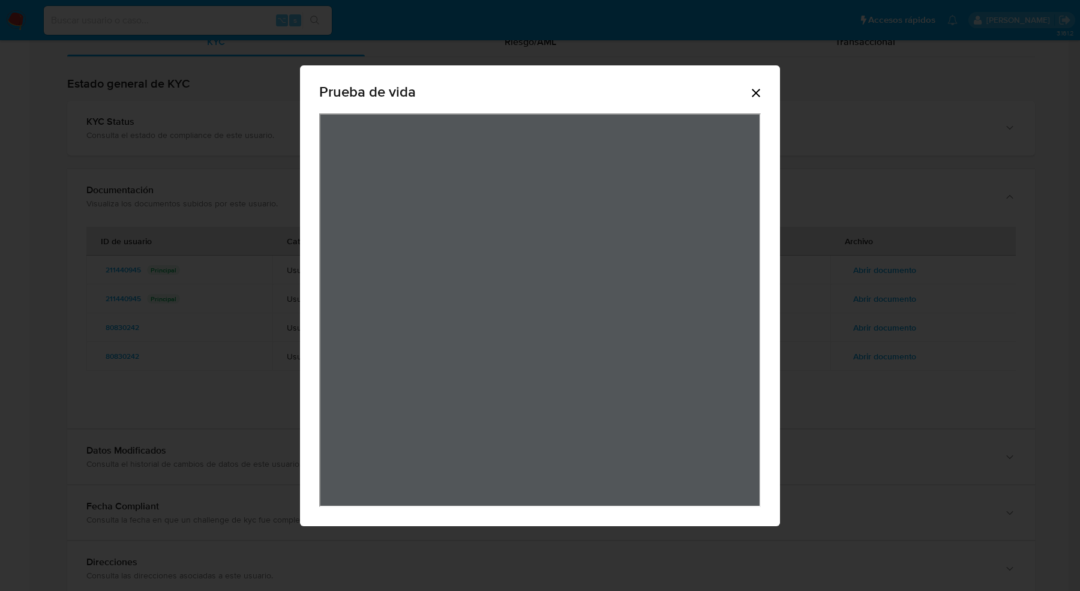
click at [758, 91] on icon "Cerrar" at bounding box center [756, 93] width 14 height 14
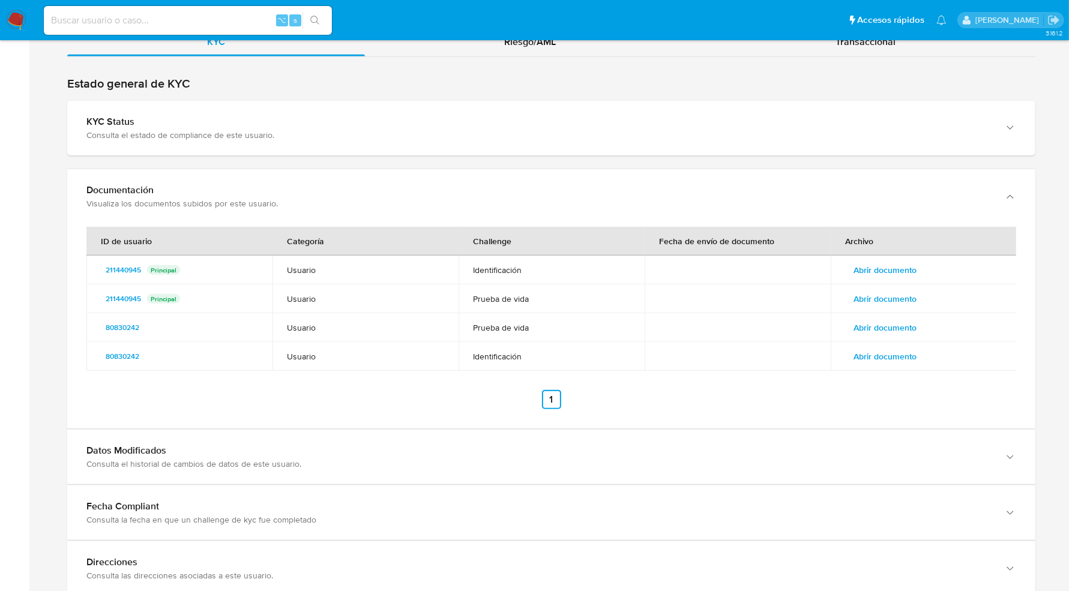
click at [895, 348] on span "Abrir documento" at bounding box center [885, 356] width 63 height 17
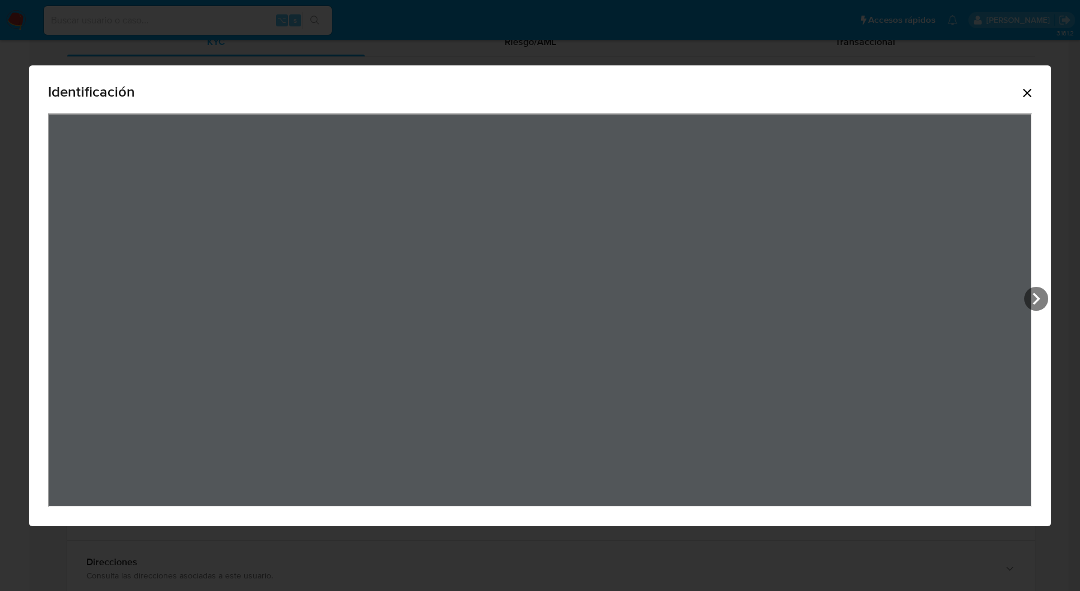
click at [1028, 91] on icon "Cerrar" at bounding box center [1027, 93] width 8 height 8
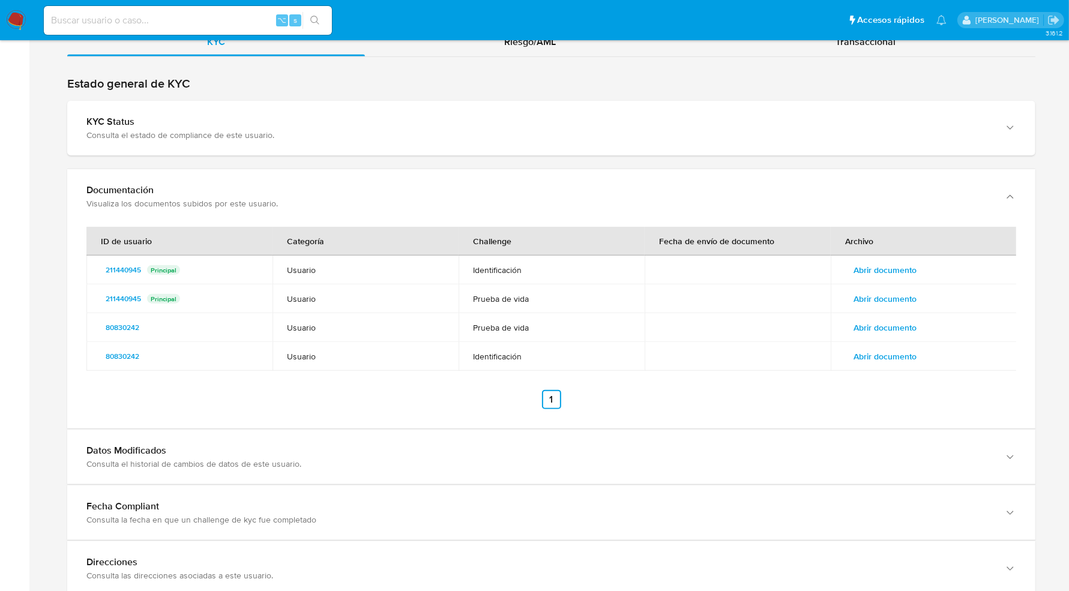
click at [895, 263] on span "Abrir documento" at bounding box center [885, 270] width 63 height 17
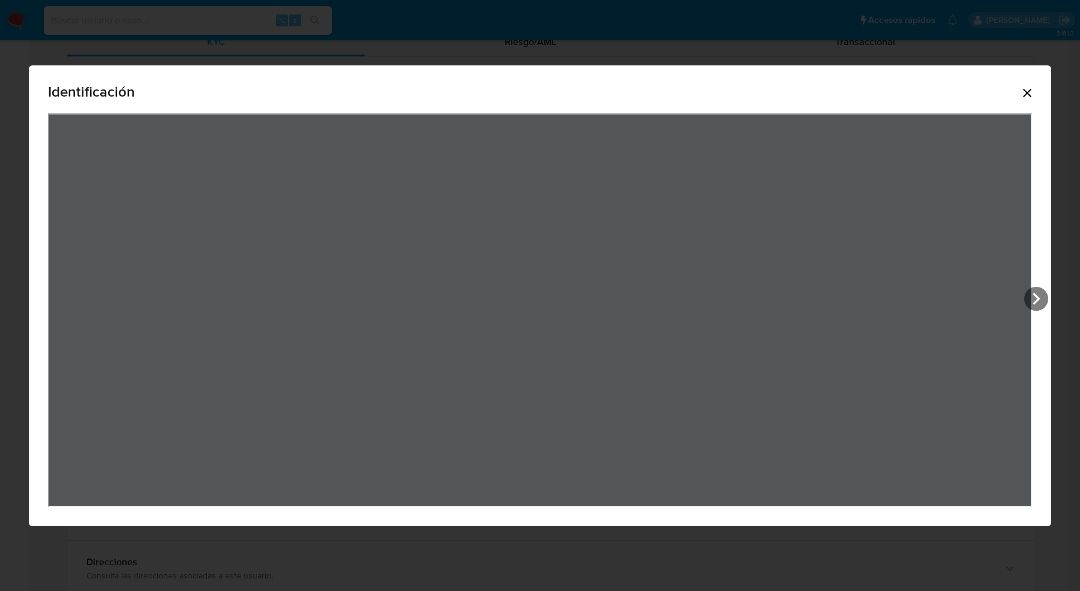
click at [1028, 91] on icon "Cerrar" at bounding box center [1027, 93] width 14 height 14
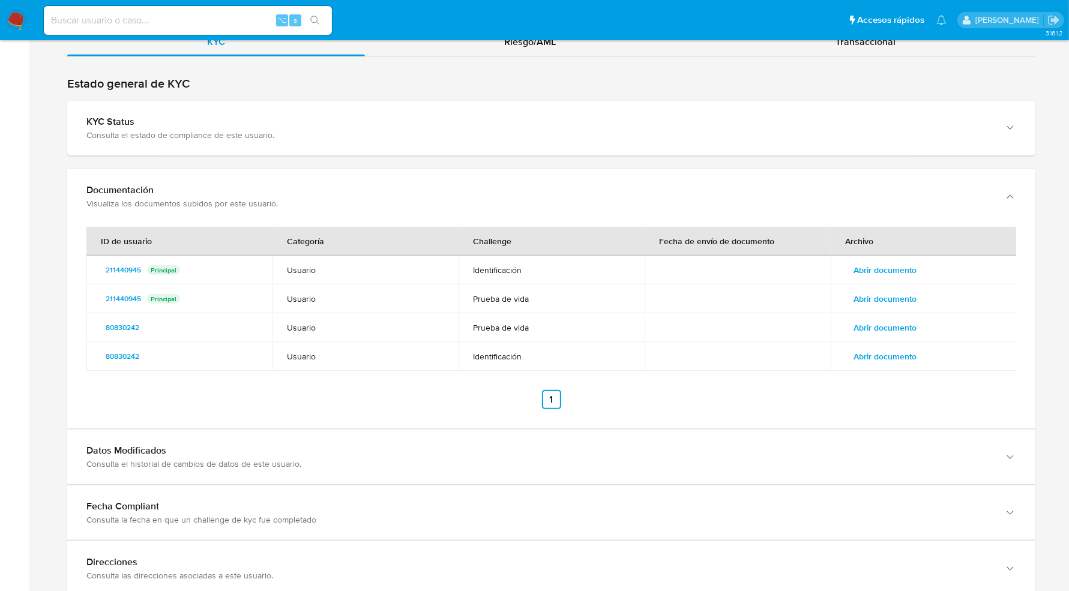
click at [900, 300] on span "Abrir documento" at bounding box center [885, 299] width 63 height 17
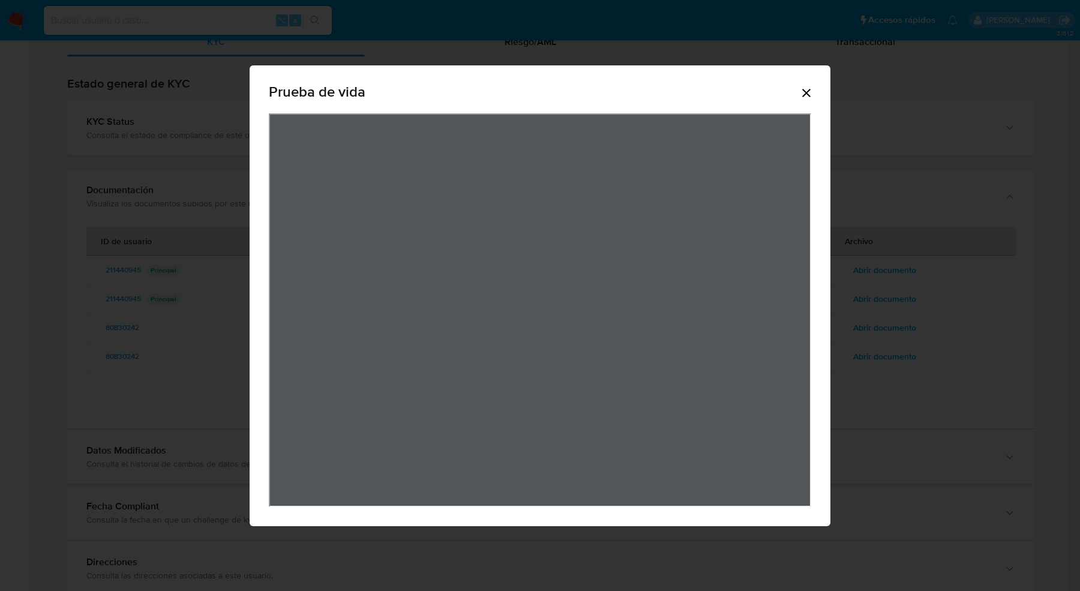
click at [811, 95] on icon "Cerrar" at bounding box center [807, 93] width 14 height 14
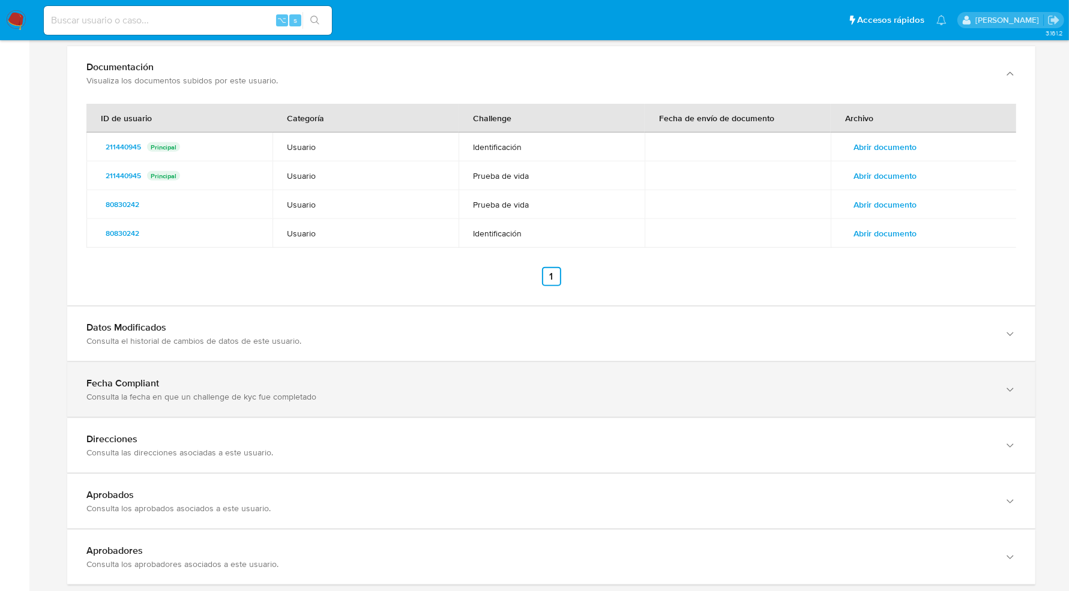
scroll to position [1261, 0]
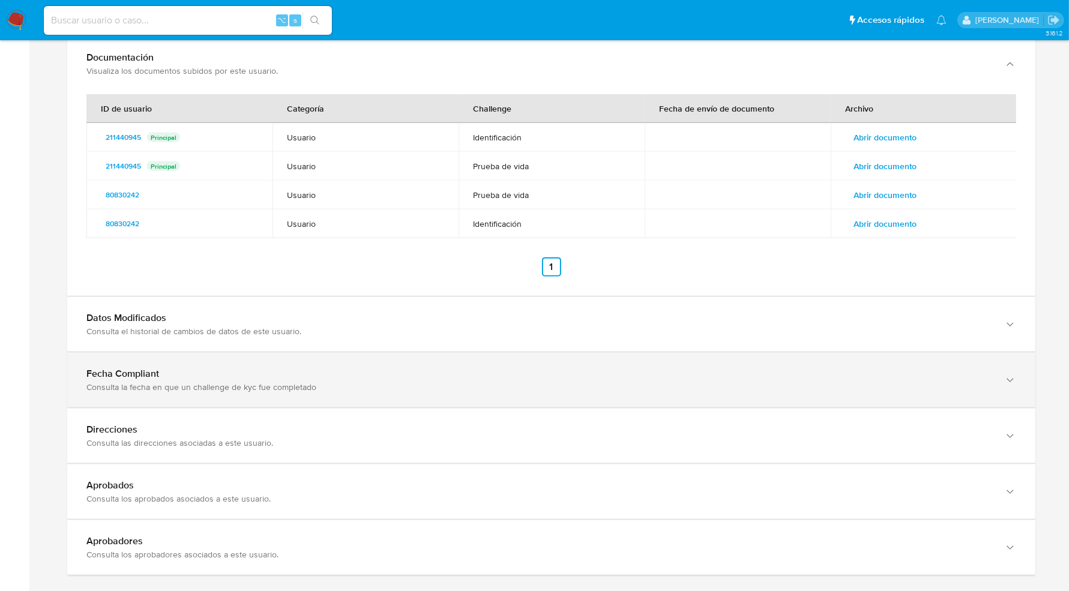
click at [439, 353] on div "Fecha Compliant Consulta la fecha en que un challenge de kyc fue completado" at bounding box center [551, 380] width 968 height 55
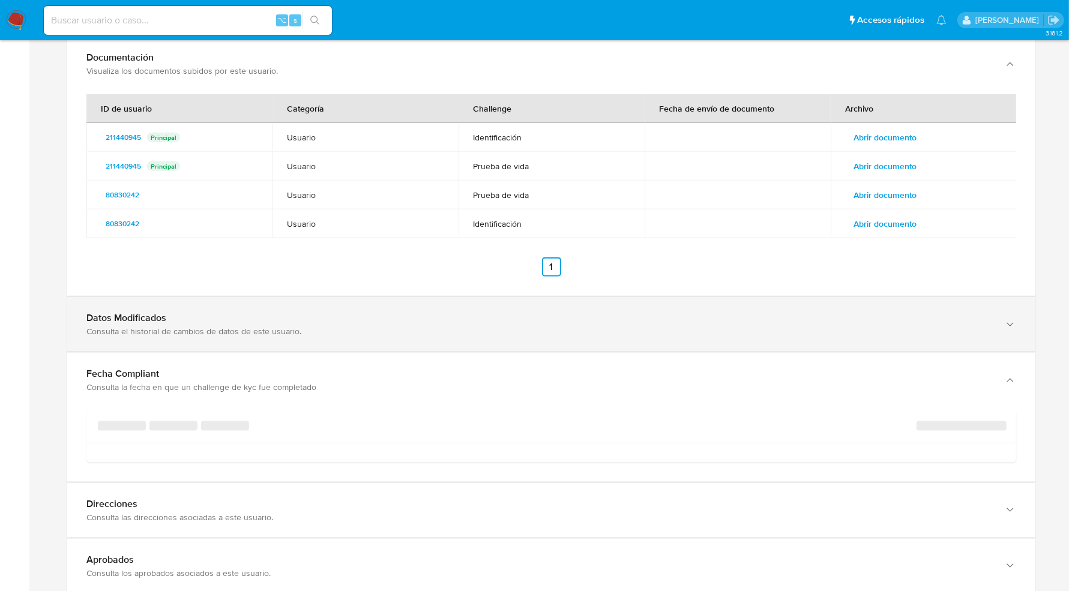
click at [437, 330] on div "Consulta el historial de cambios de datos de este usuario." at bounding box center [539, 331] width 906 height 11
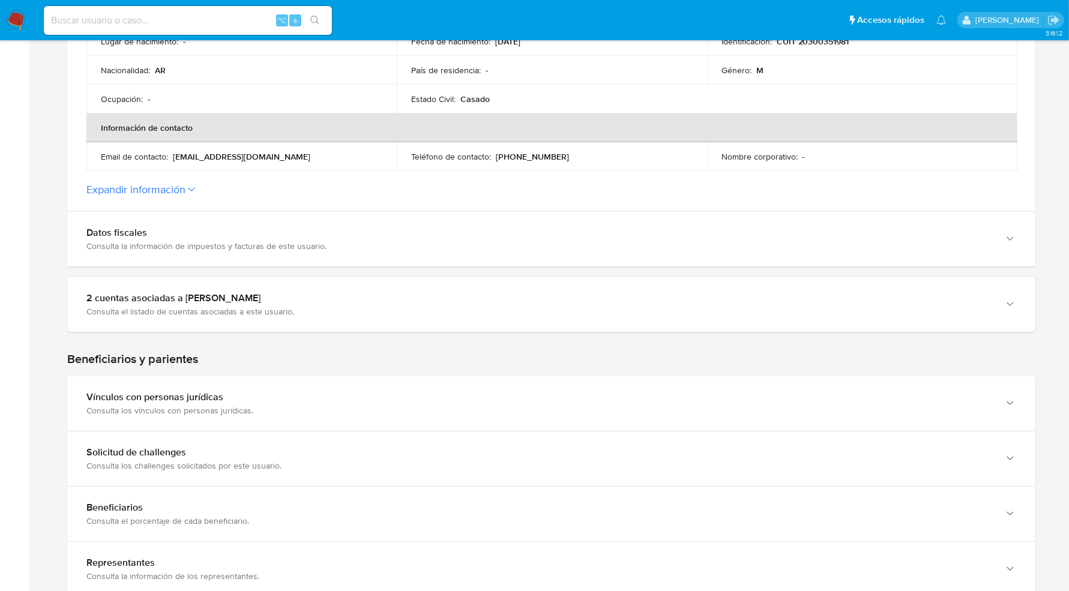
scroll to position [0, 0]
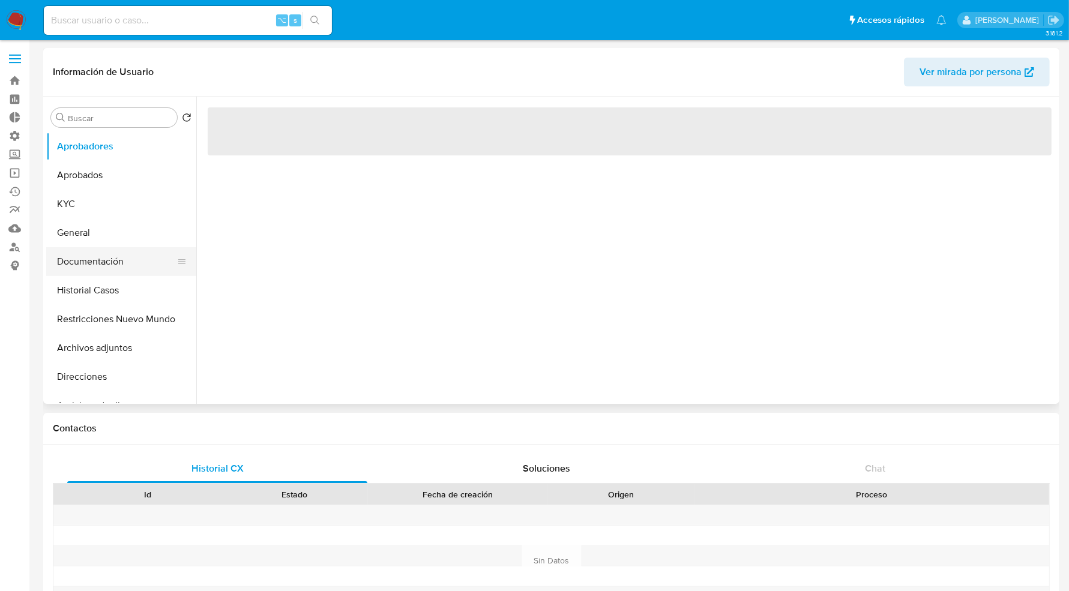
click at [113, 263] on button "Documentación" at bounding box center [116, 261] width 140 height 29
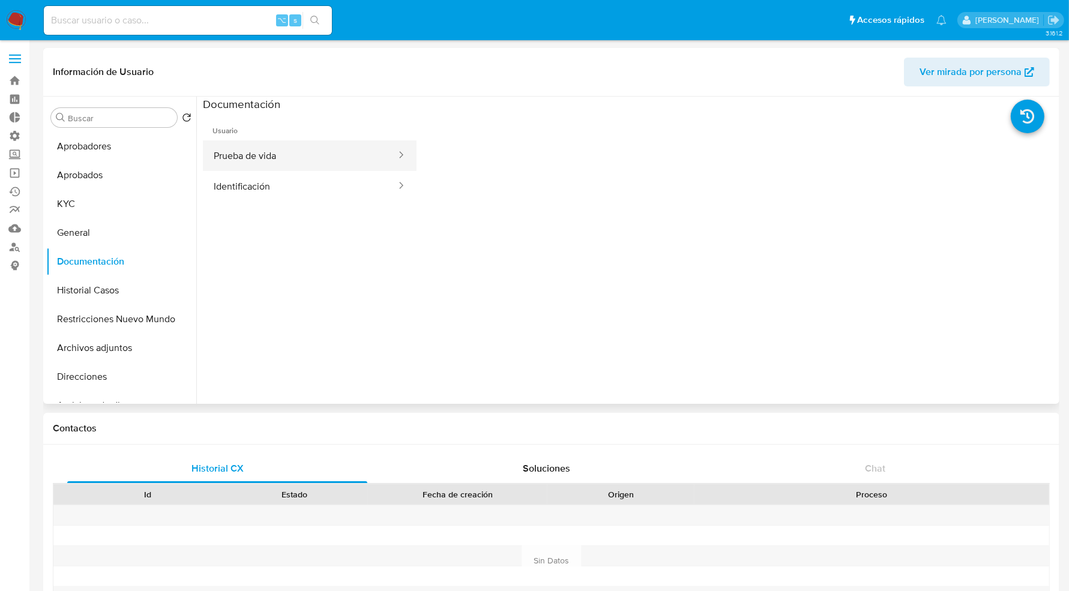
click at [316, 151] on button "Prueba de vida" at bounding box center [300, 155] width 194 height 31
select select "10"
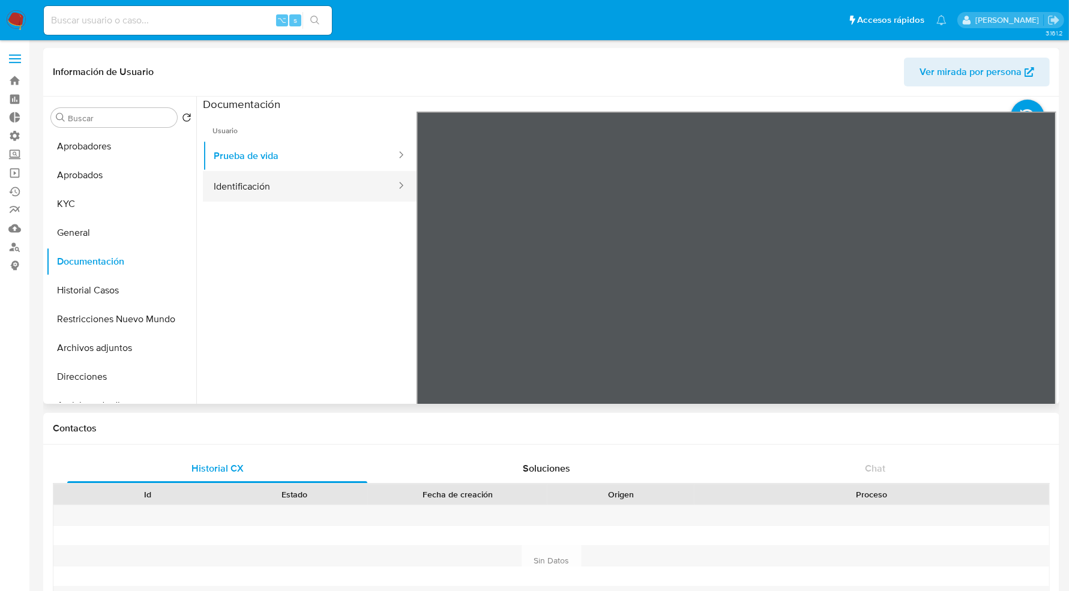
click at [316, 194] on button "Identificación" at bounding box center [300, 186] width 194 height 31
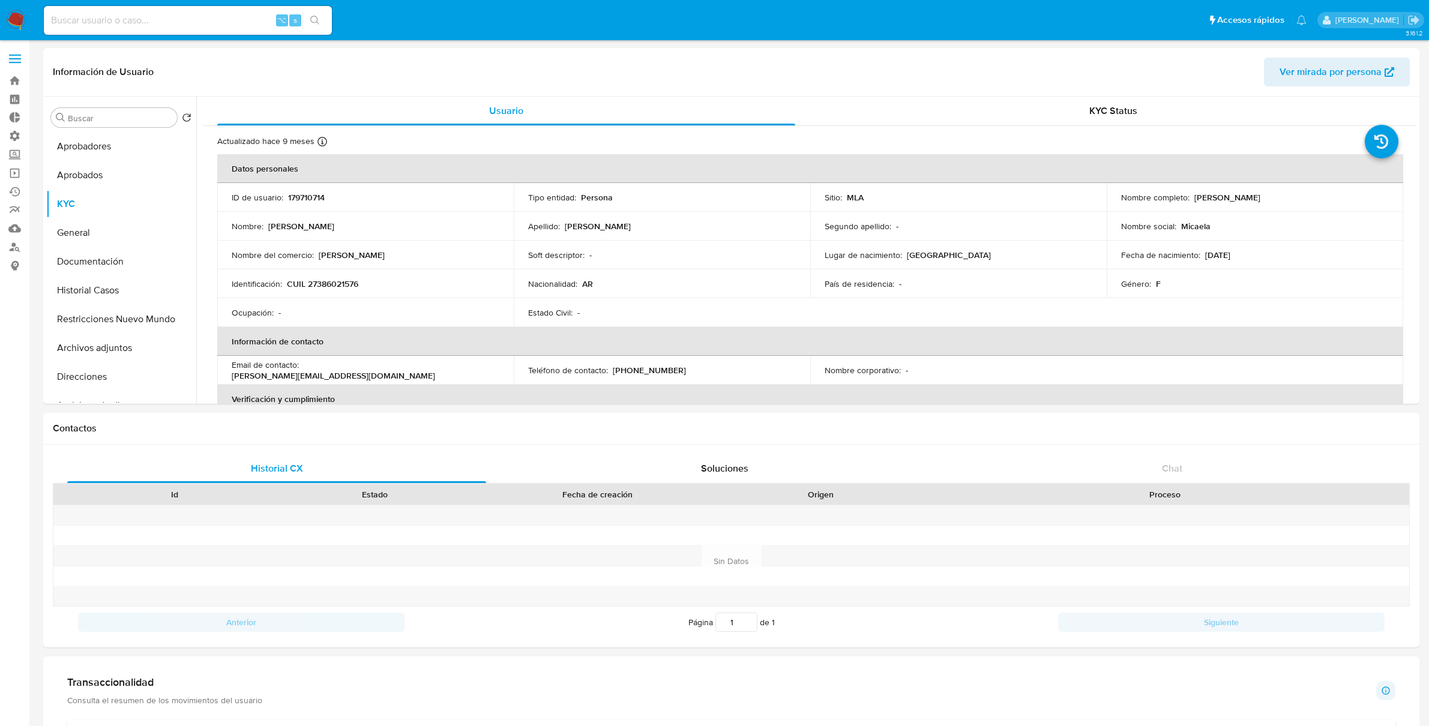
select select "10"
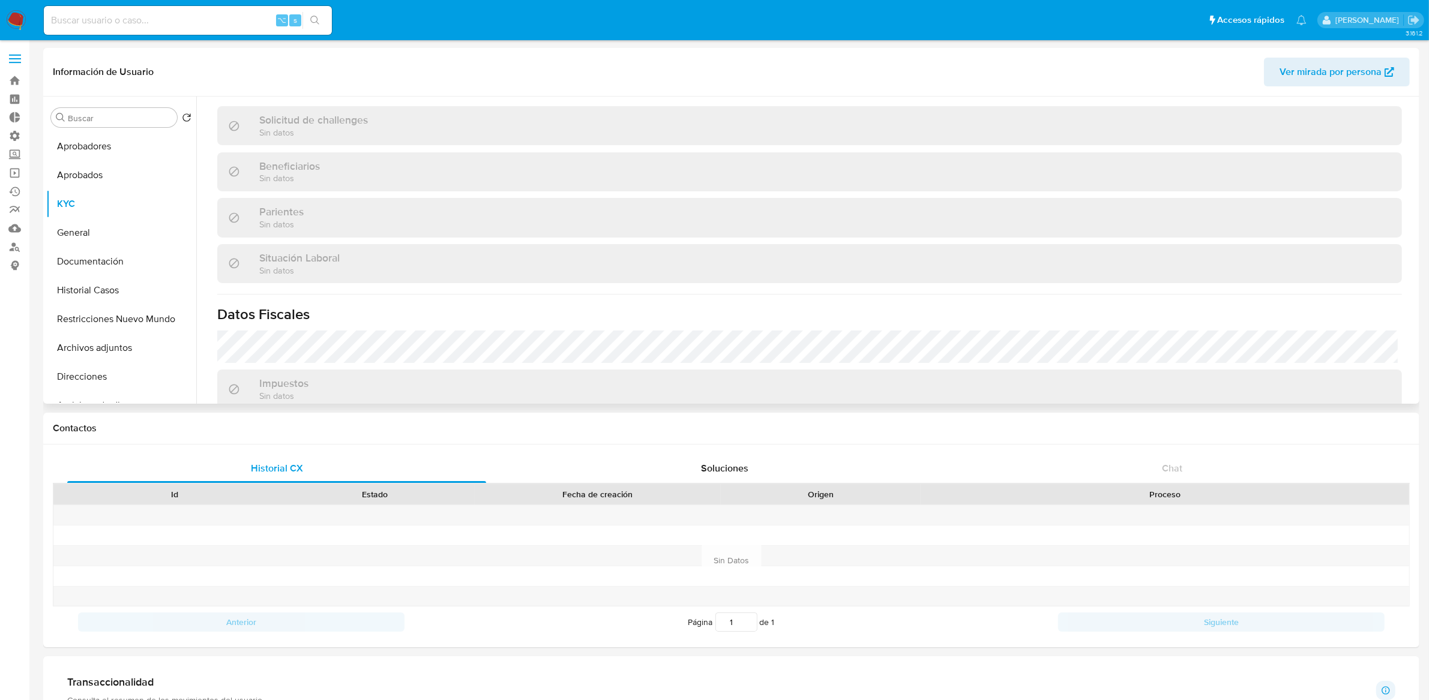
click at [1361, 80] on span "Ver mirada por persona" at bounding box center [1331, 72] width 102 height 29
